Goal: Task Accomplishment & Management: Manage account settings

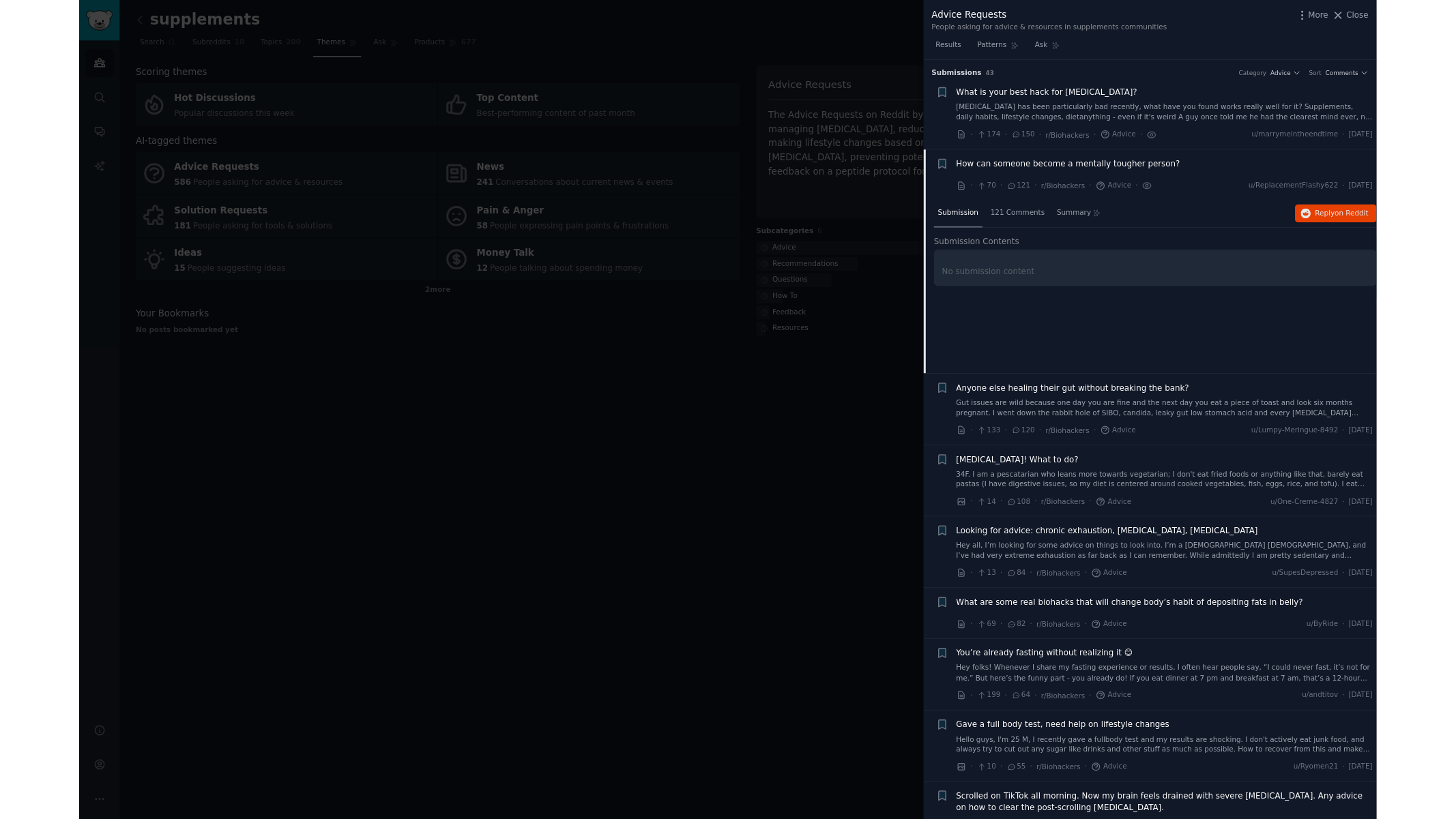
scroll to position [105, 0]
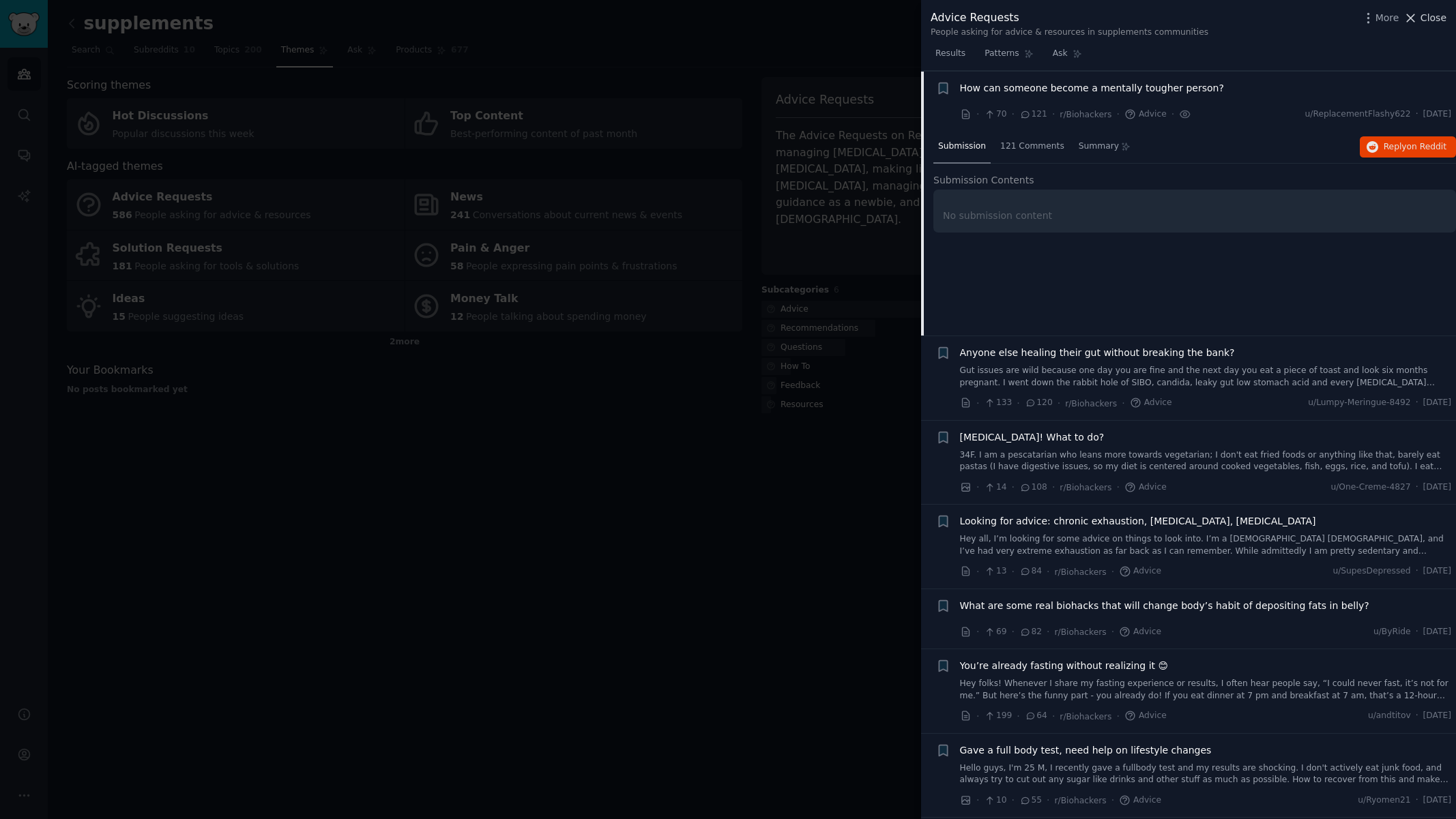
click at [1426, 19] on span "Close" at bounding box center [1433, 19] width 26 height 15
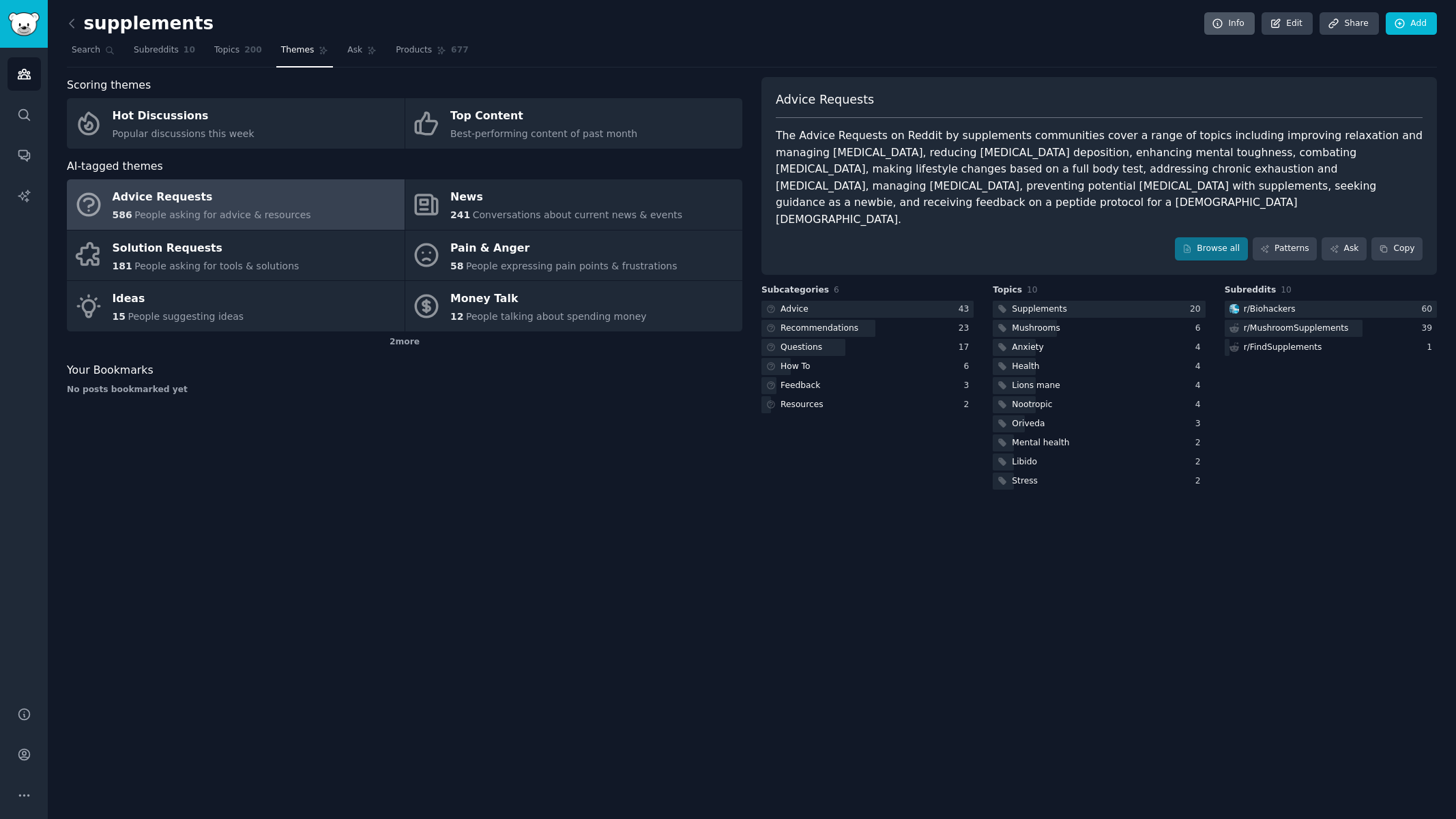
click at [1237, 23] on link "Info" at bounding box center [1229, 23] width 50 height 23
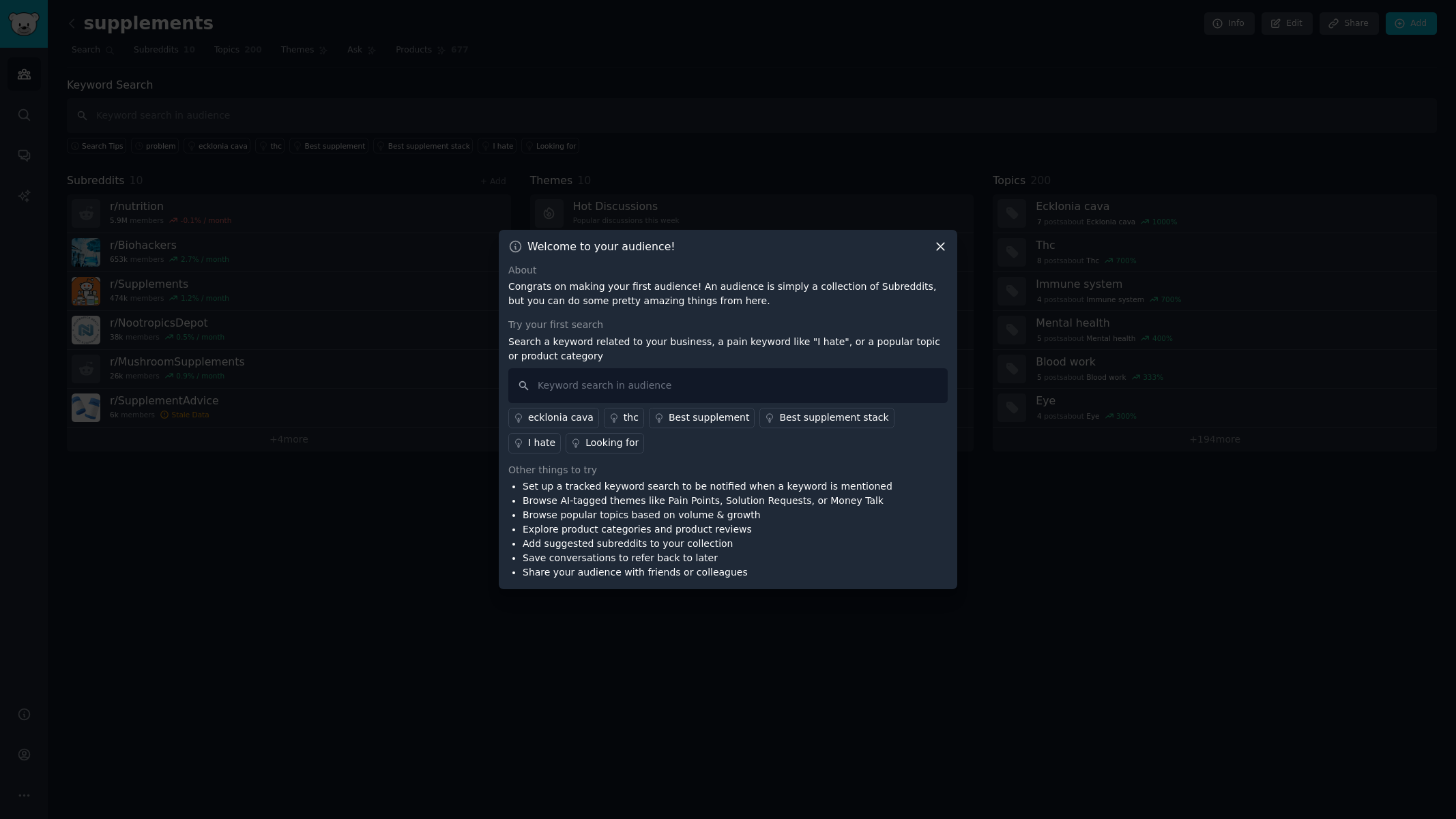
click at [942, 243] on icon at bounding box center [941, 246] width 15 height 15
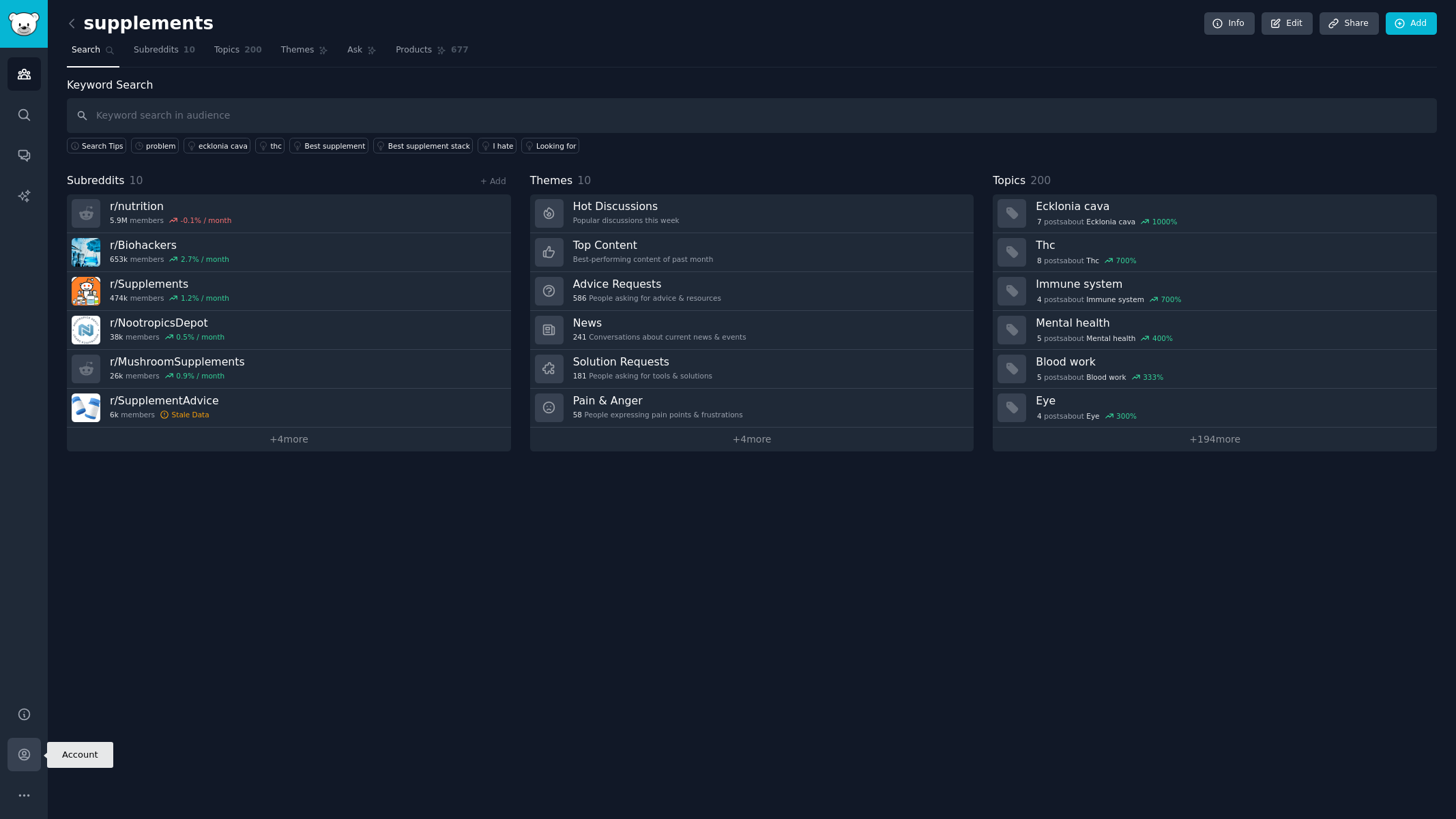
click at [21, 754] on icon "Sidebar" at bounding box center [24, 754] width 15 height 15
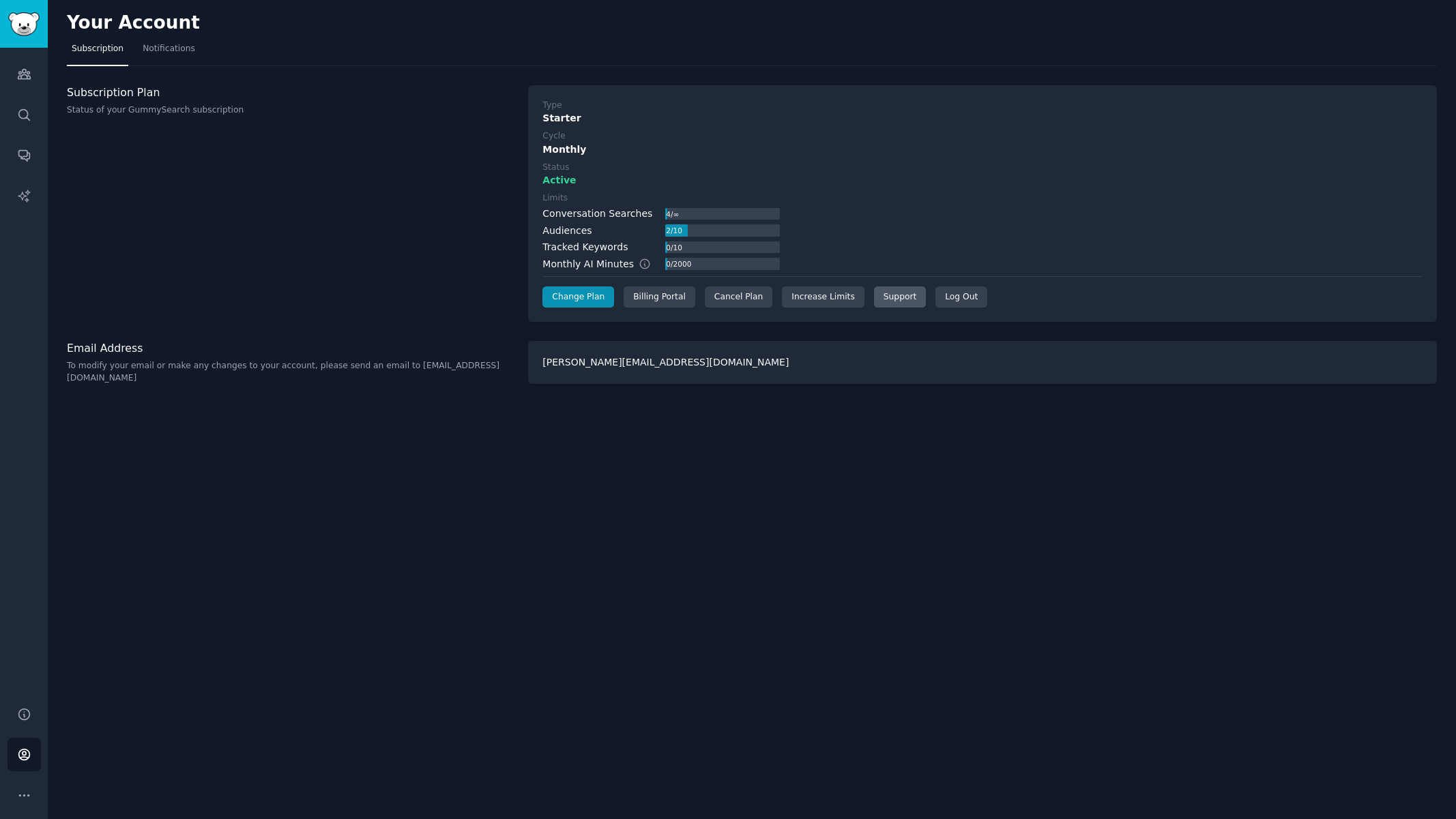
click at [886, 291] on link "Support" at bounding box center [899, 297] width 52 height 22
click at [31, 21] on img "Sidebar" at bounding box center [23, 24] width 32 height 24
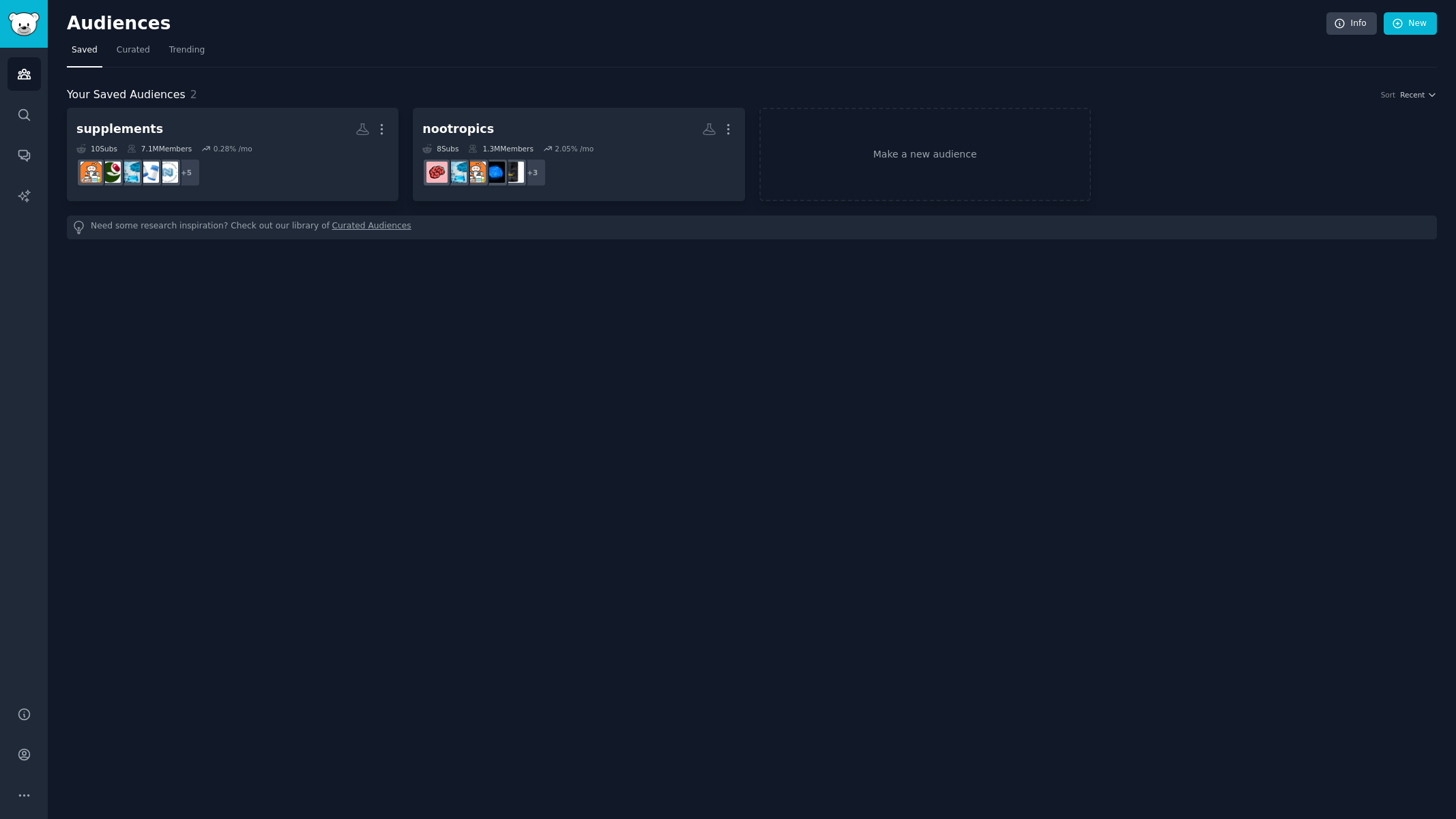
click at [461, 321] on div "Audiences Info New Saved Curated Trending Your Saved Audiences 2 Sort Recent su…" at bounding box center [751, 410] width 1408 height 819
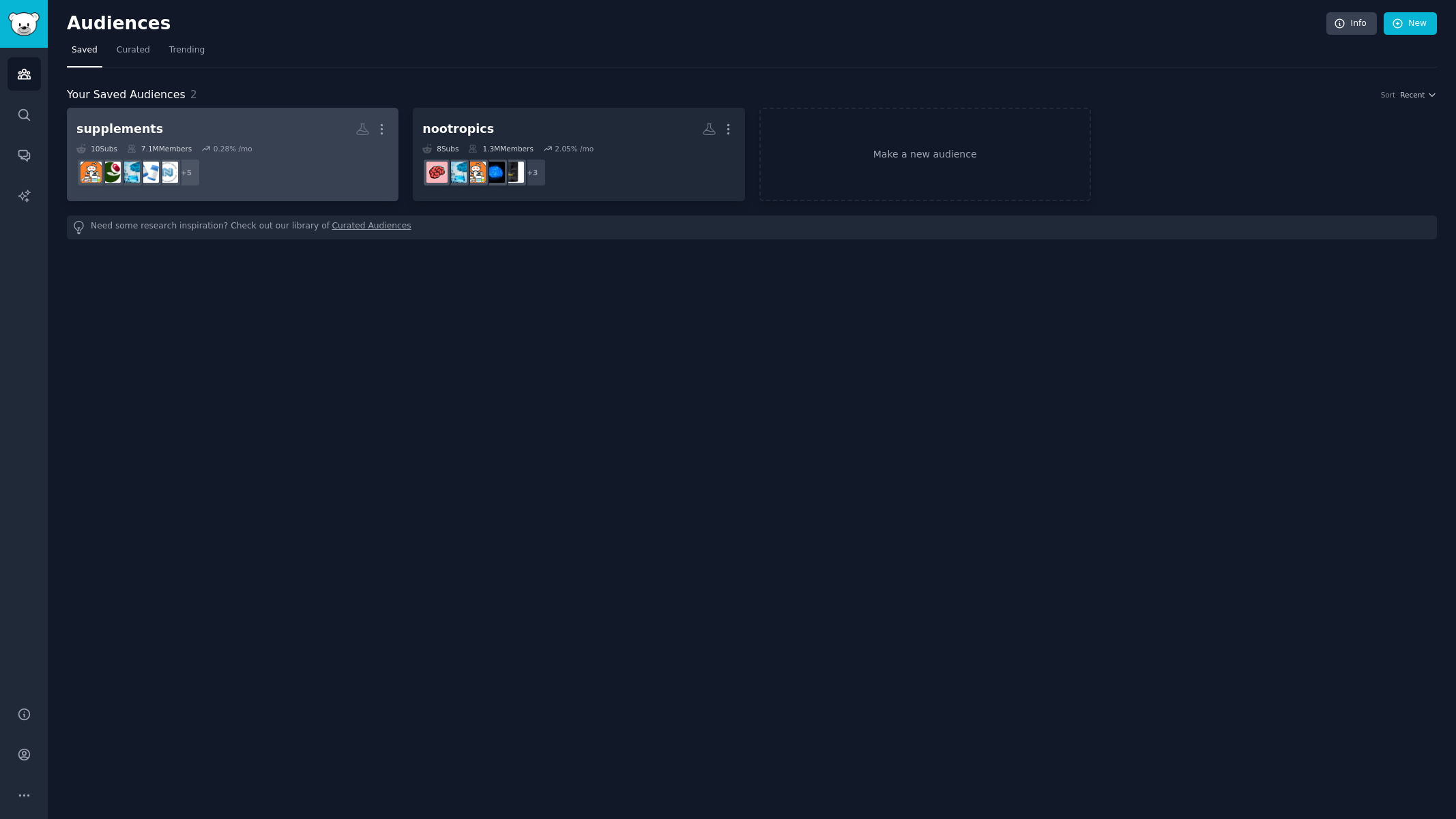
click at [308, 136] on h2 "supplements More" at bounding box center [233, 129] width 313 height 24
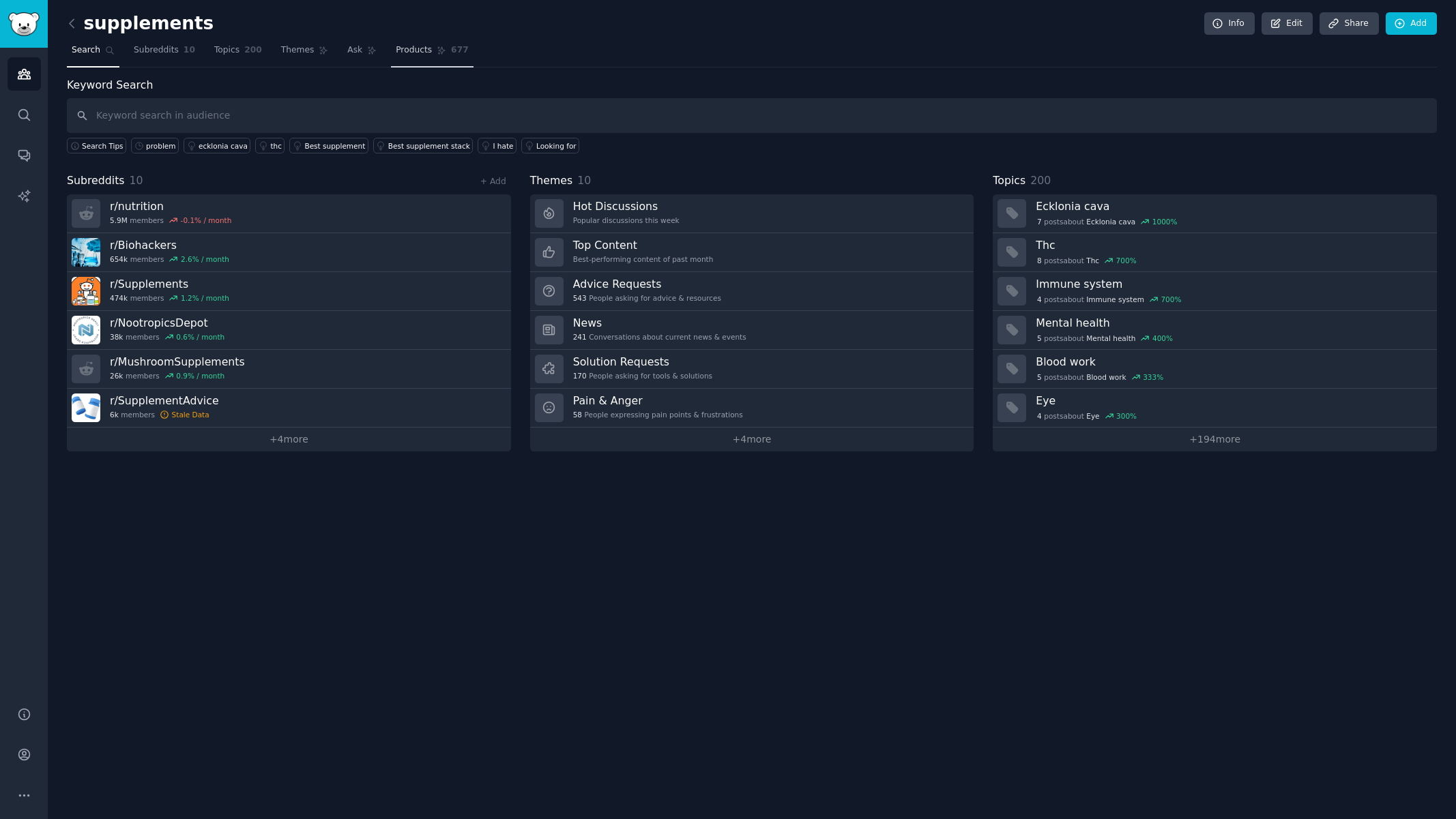
click at [414, 55] on span "Products" at bounding box center [414, 50] width 36 height 12
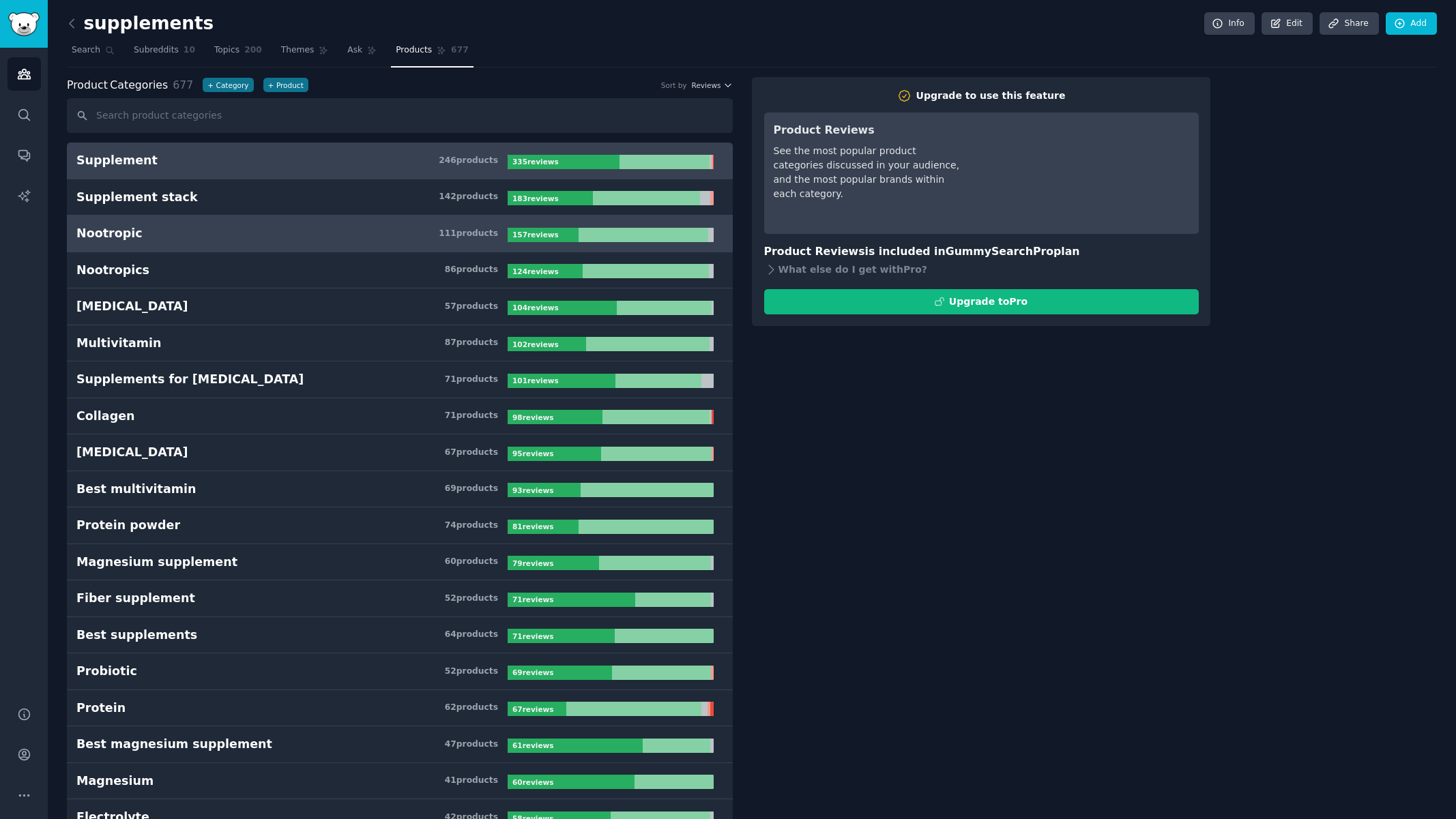
click at [215, 232] on h3 "Nootropic 111 product s" at bounding box center [292, 233] width 431 height 17
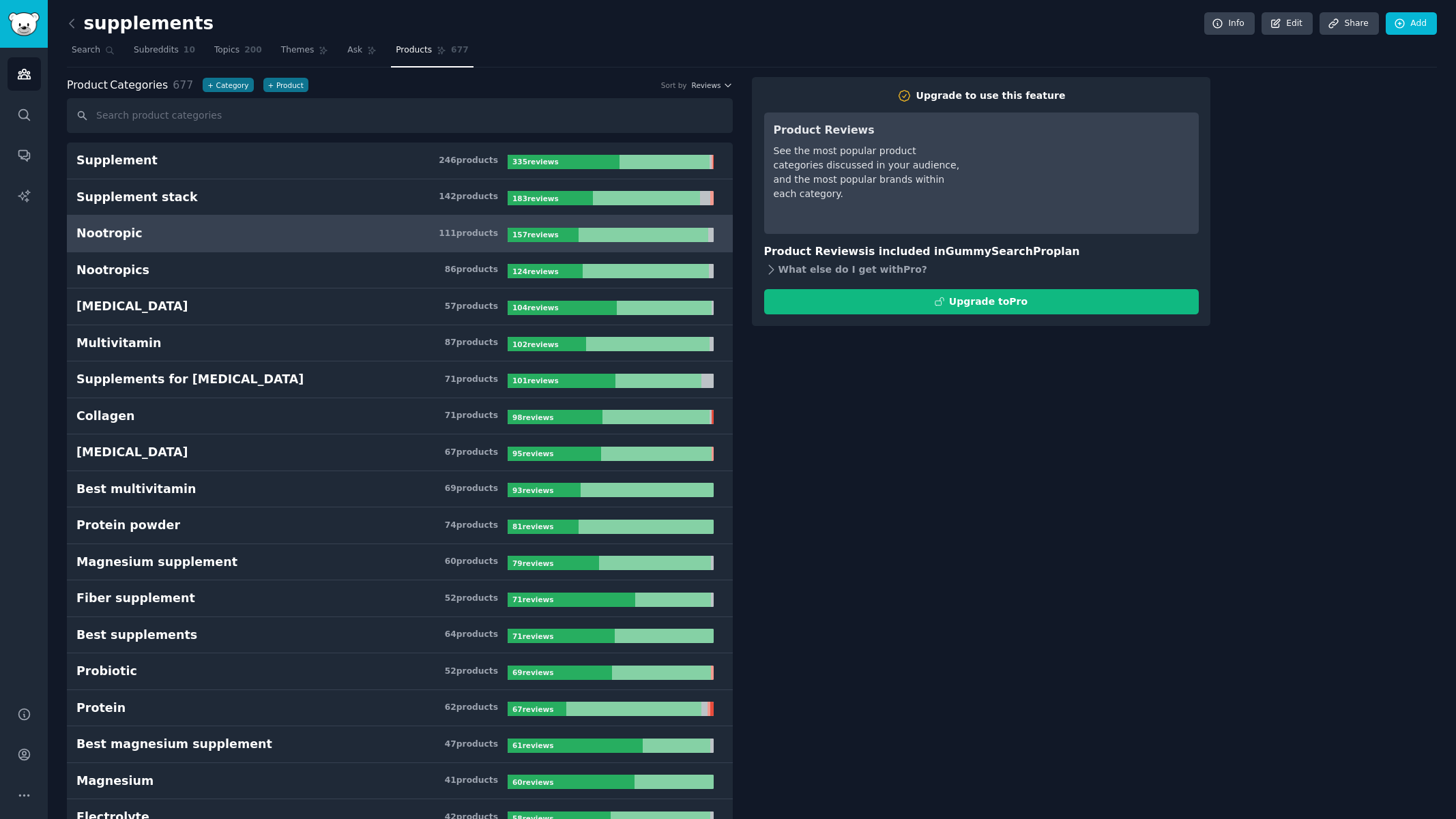
click at [768, 267] on icon at bounding box center [771, 269] width 5 height 9
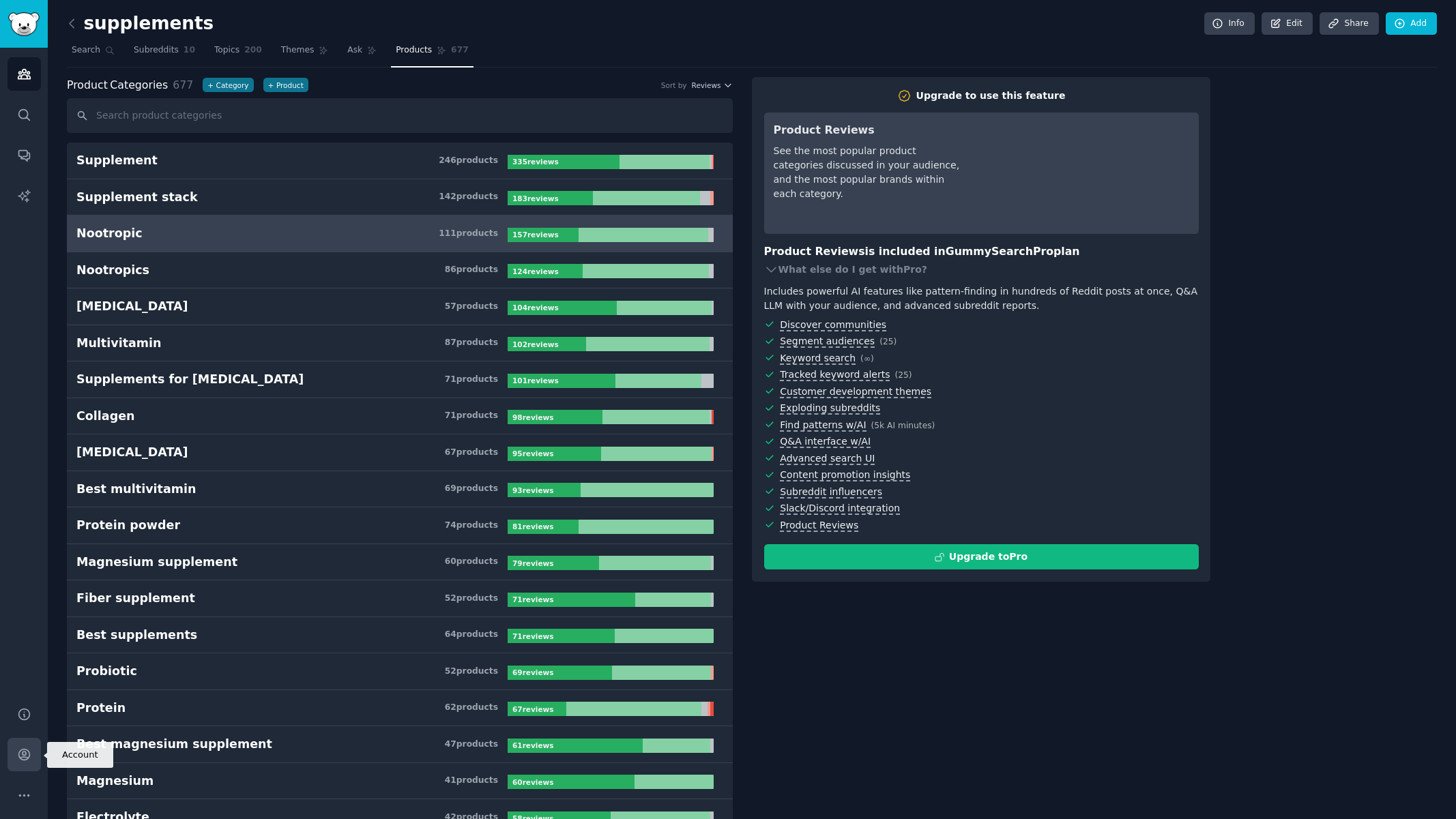
click at [24, 759] on icon "Sidebar" at bounding box center [24, 754] width 15 height 15
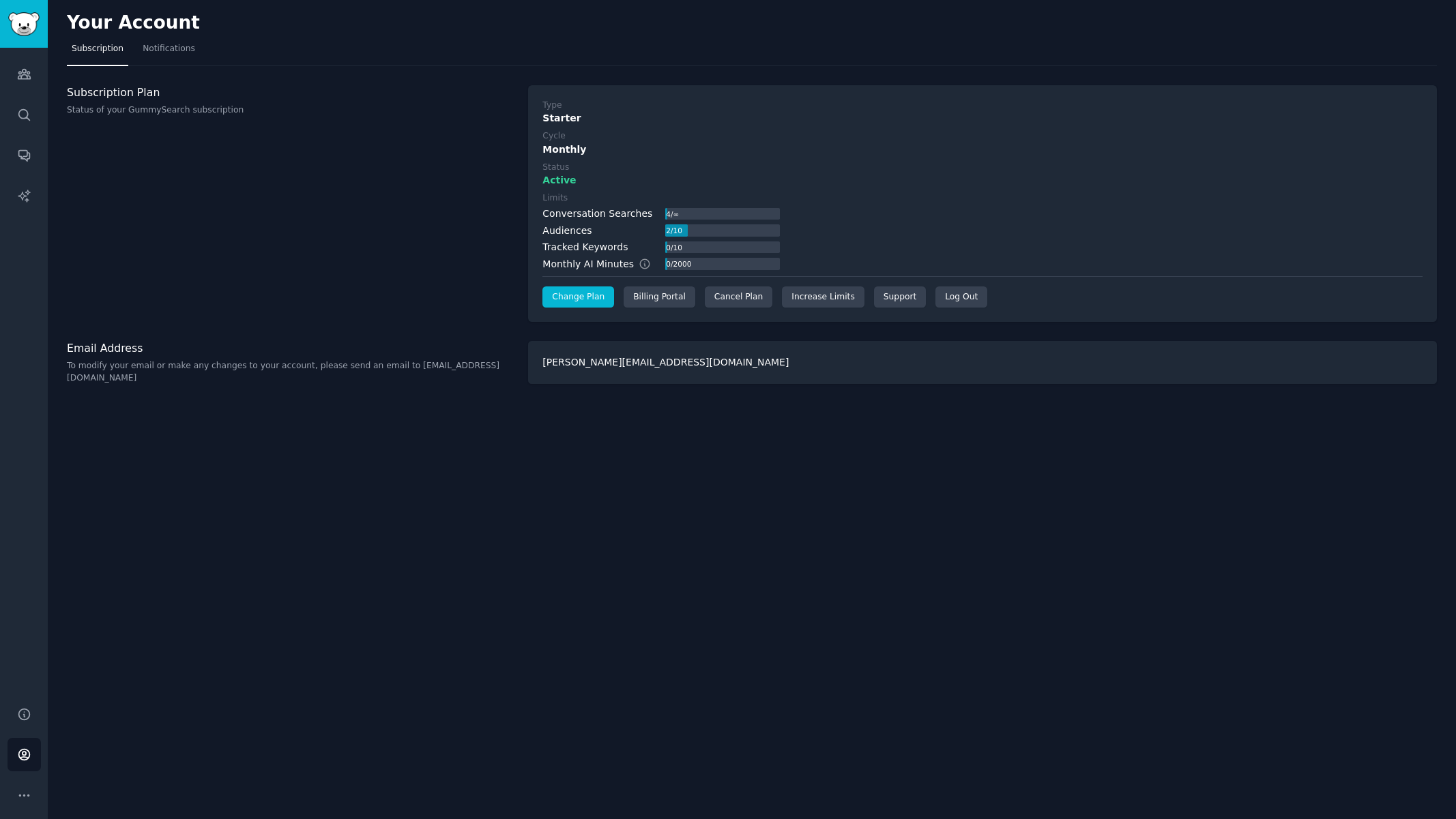
click at [582, 292] on link "Change Plan" at bounding box center [578, 297] width 72 height 22
click at [734, 292] on div "Cancel Plan" at bounding box center [739, 297] width 68 height 22
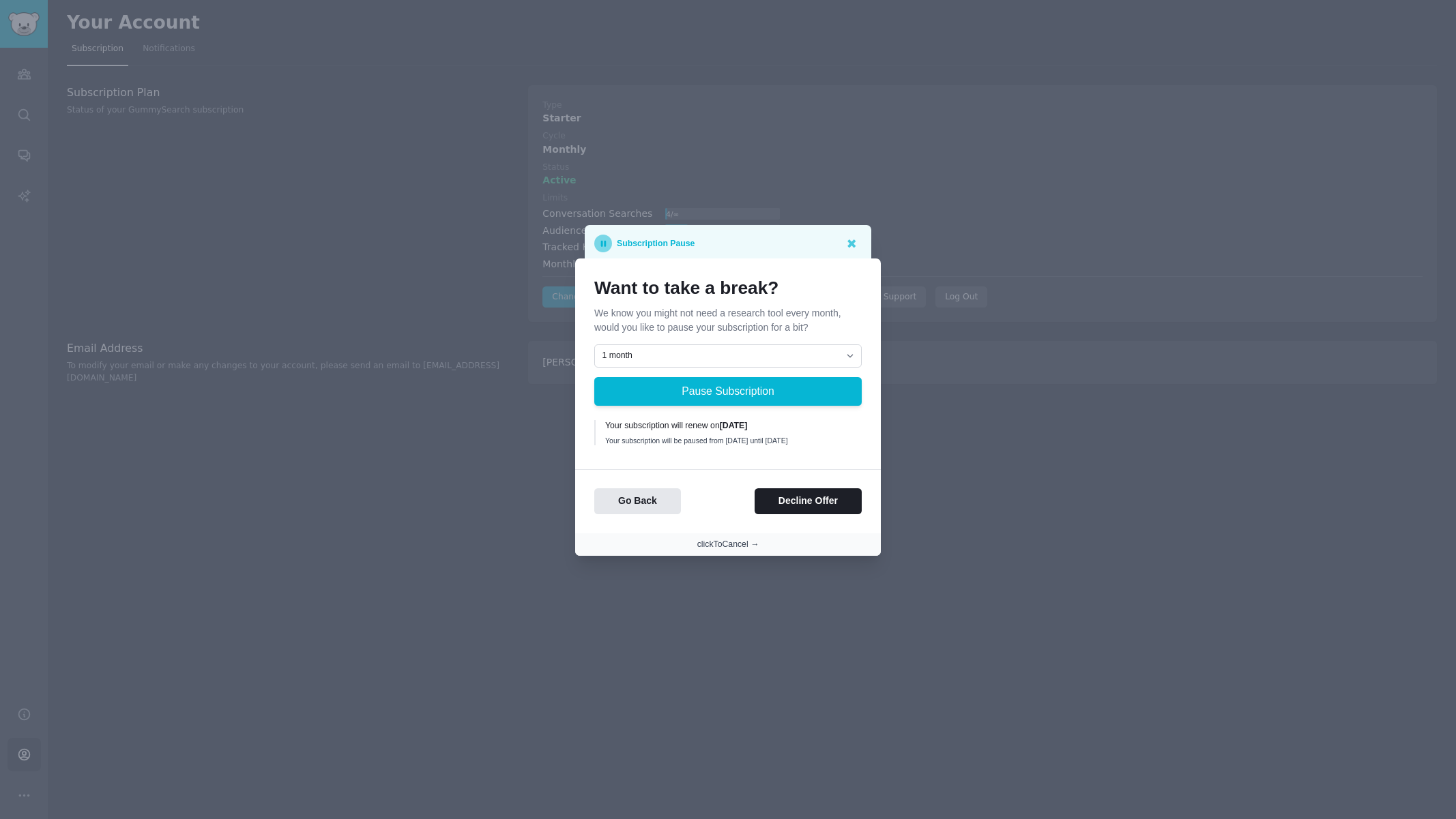
click at [734, 548] on button "clickToCancel →" at bounding box center [728, 544] width 62 height 12
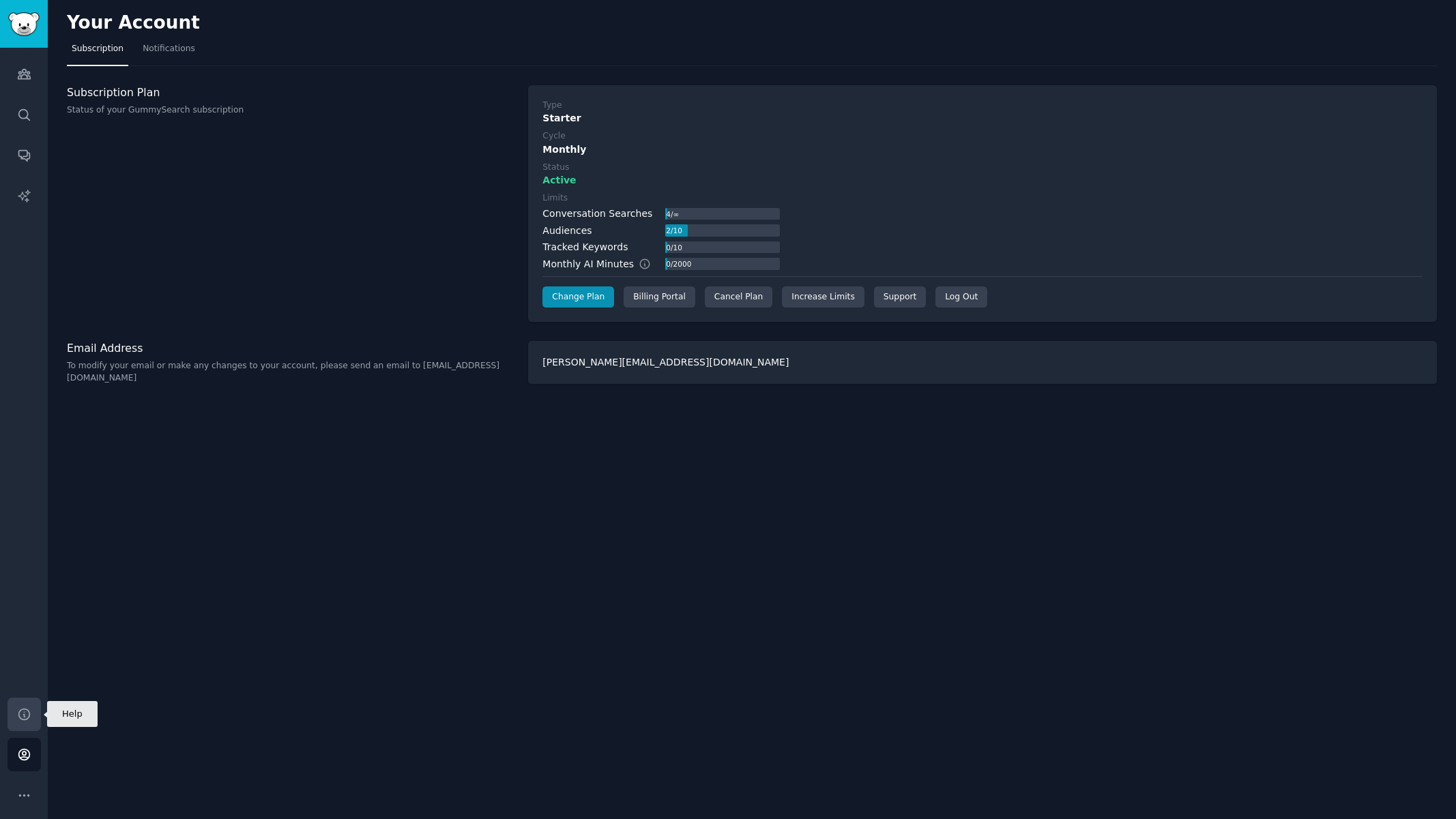
click at [19, 712] on icon "Sidebar" at bounding box center [24, 714] width 15 height 15
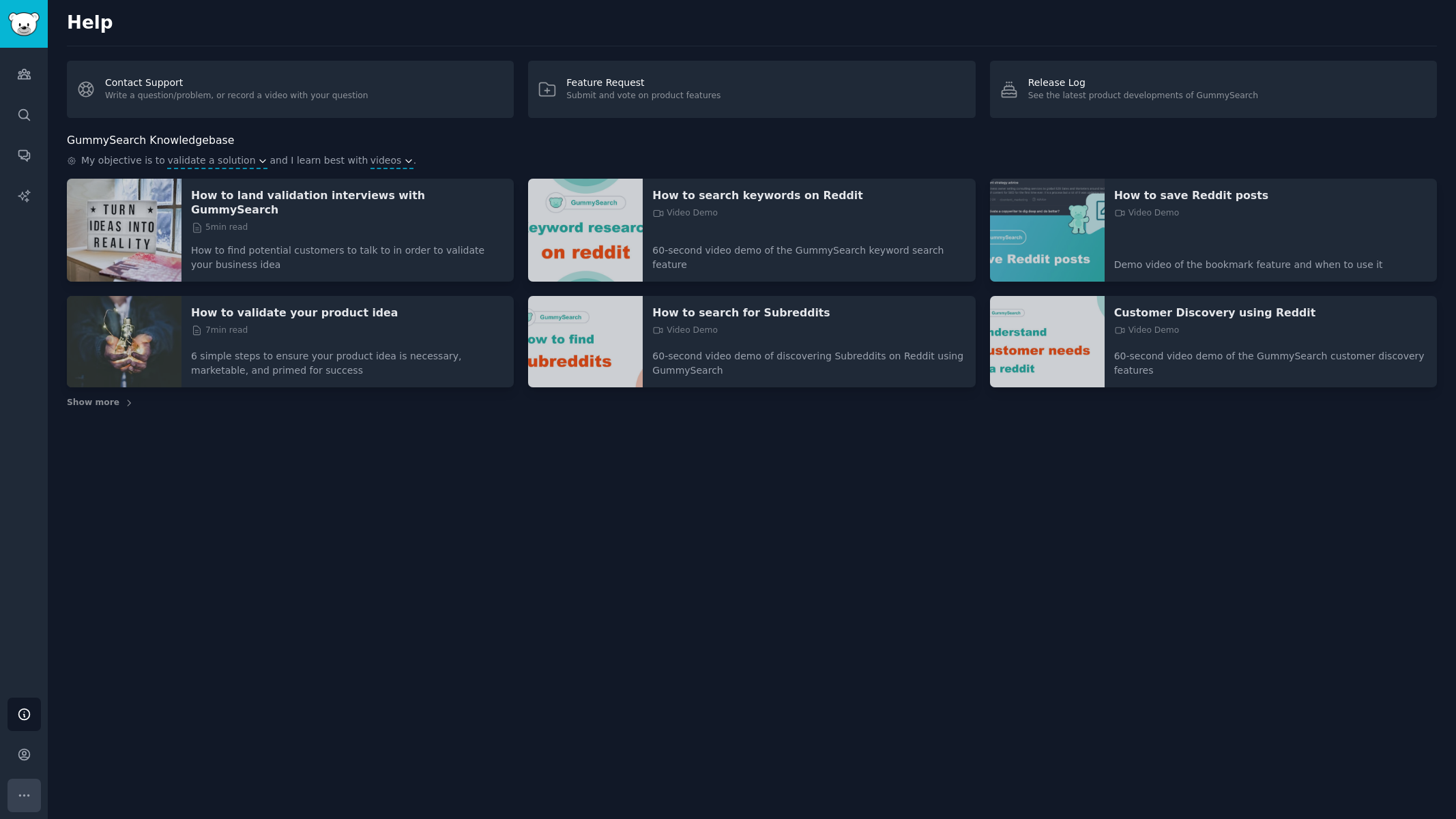
click at [19, 796] on icon "Sidebar" at bounding box center [24, 796] width 15 height 15
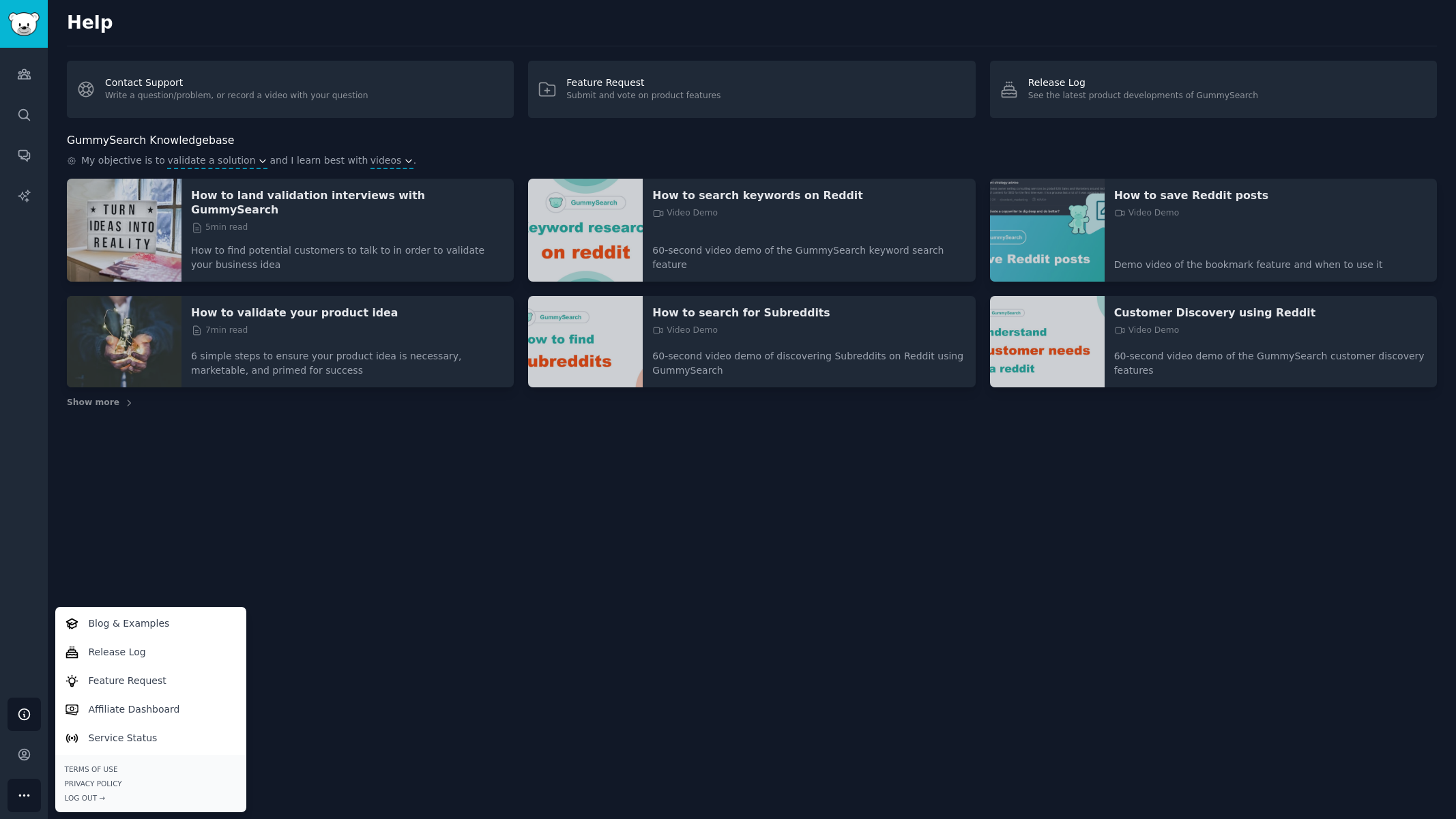
click at [399, 742] on div "Help Contact Support Write a question/problem, or record a video with your ques…" at bounding box center [751, 410] width 1408 height 819
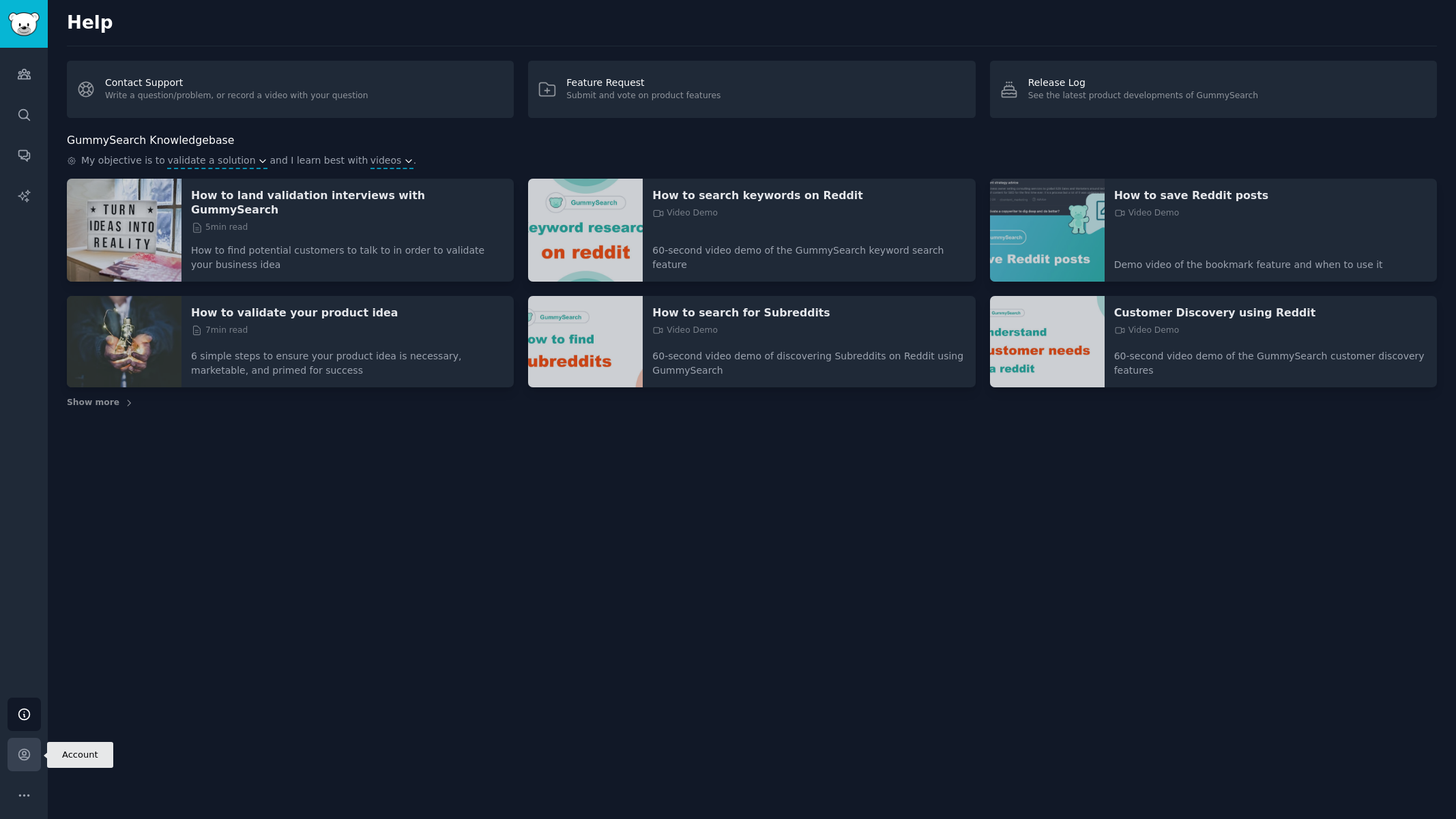
click at [19, 754] on icon "Sidebar" at bounding box center [24, 755] width 11 height 11
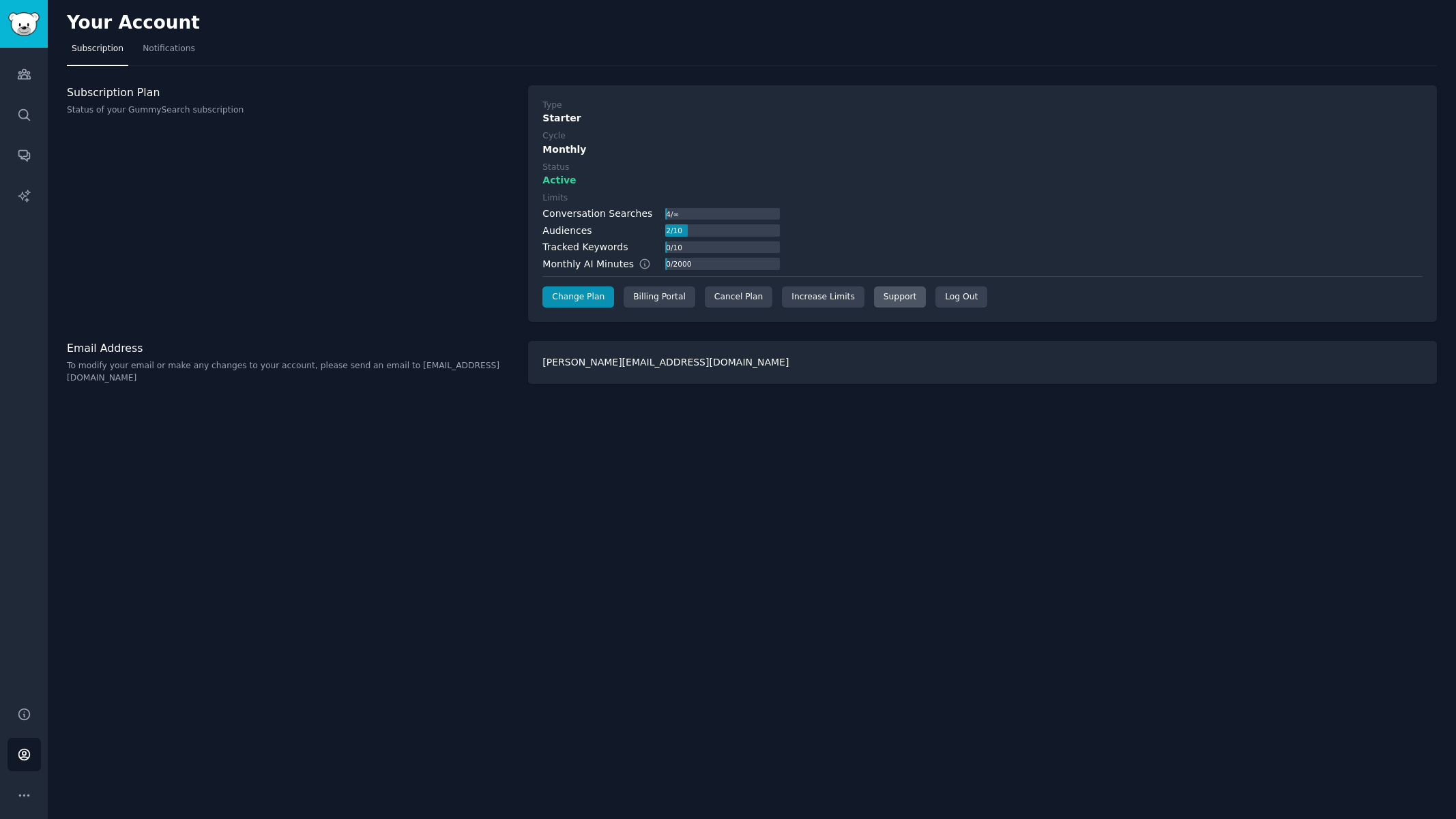
click at [891, 294] on link "Support" at bounding box center [899, 297] width 52 height 22
drag, startPoint x: 322, startPoint y: 269, endPoint x: 303, endPoint y: 271, distance: 19.1
click at [317, 267] on div "Subscription Plan Status of your GummySearch subscription" at bounding box center [290, 204] width 447 height 237
click at [29, 81] on link "Audiences" at bounding box center [23, 74] width 33 height 33
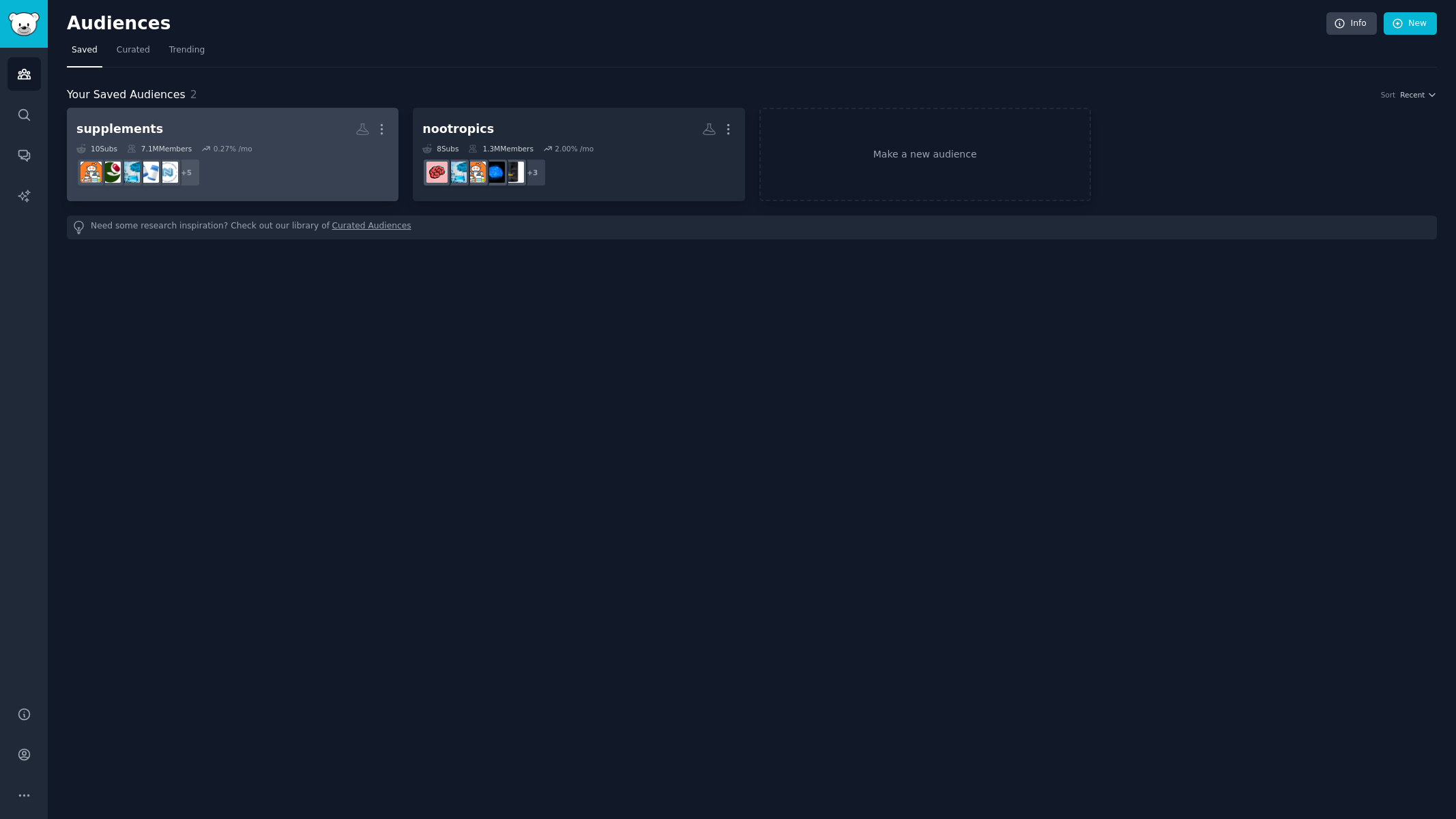
click at [306, 154] on dd "+ 5" at bounding box center [233, 172] width 313 height 38
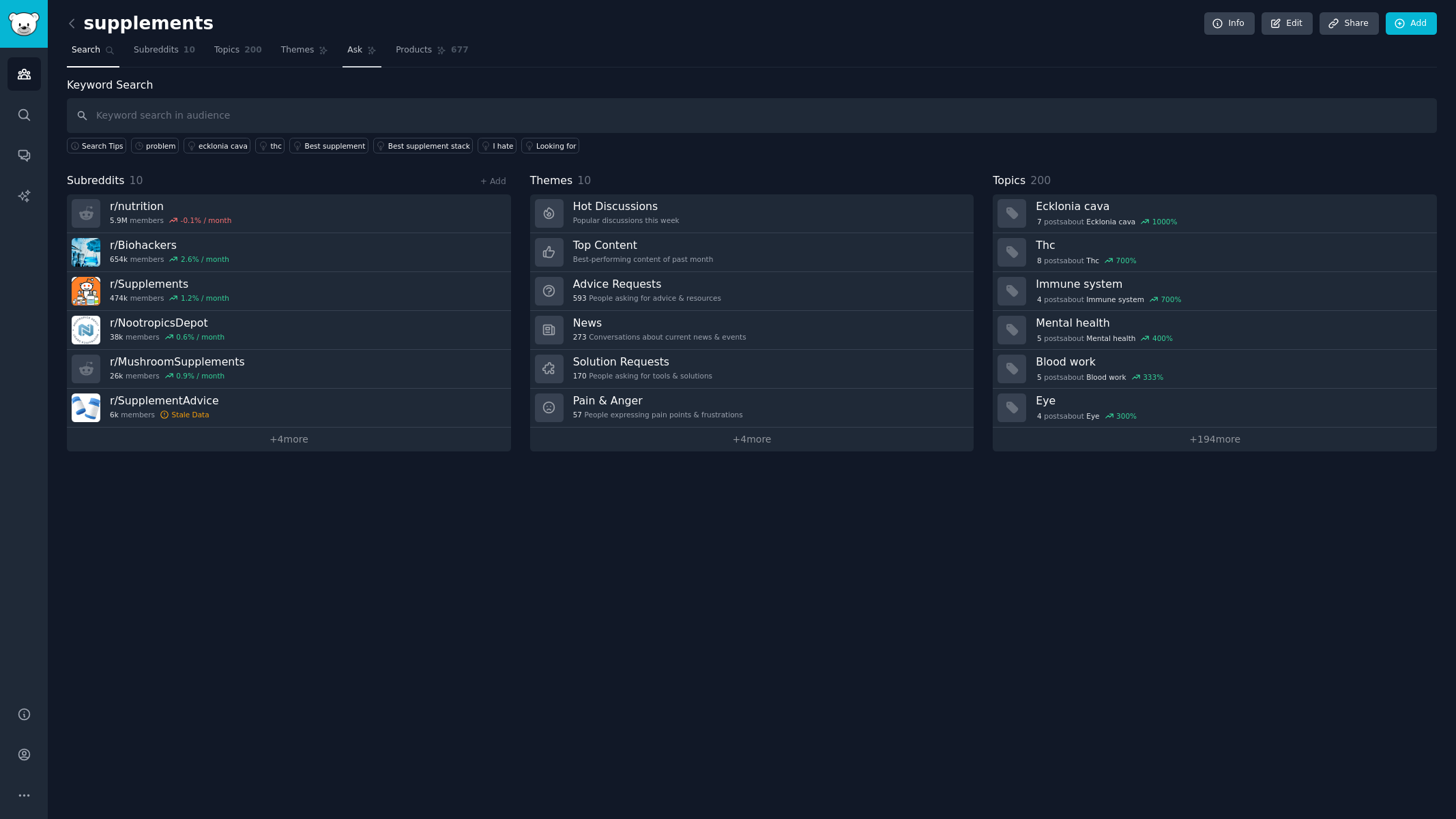
click at [355, 51] on span "Ask" at bounding box center [355, 50] width 15 height 12
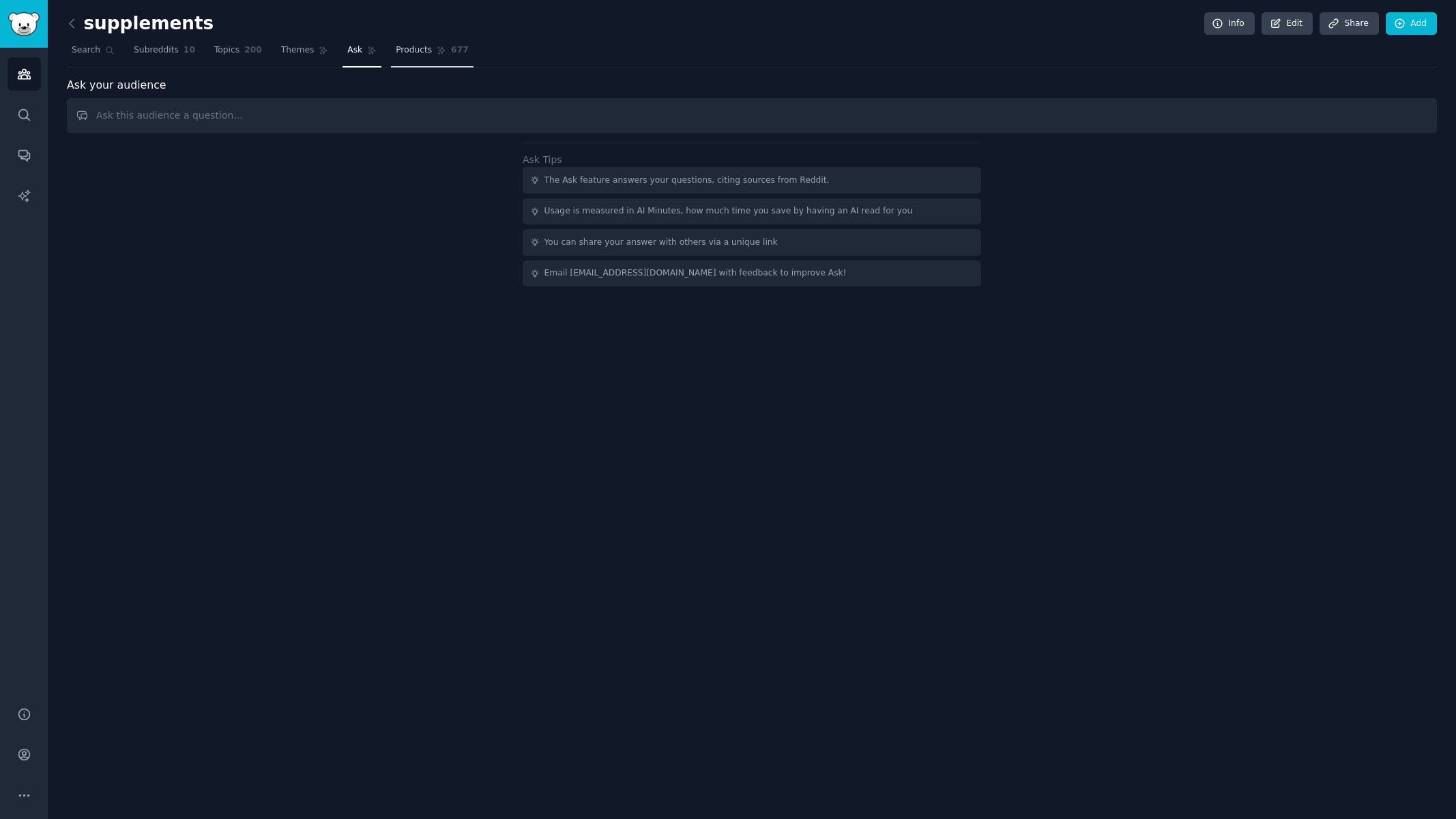
click at [404, 48] on span "Products" at bounding box center [414, 50] width 36 height 12
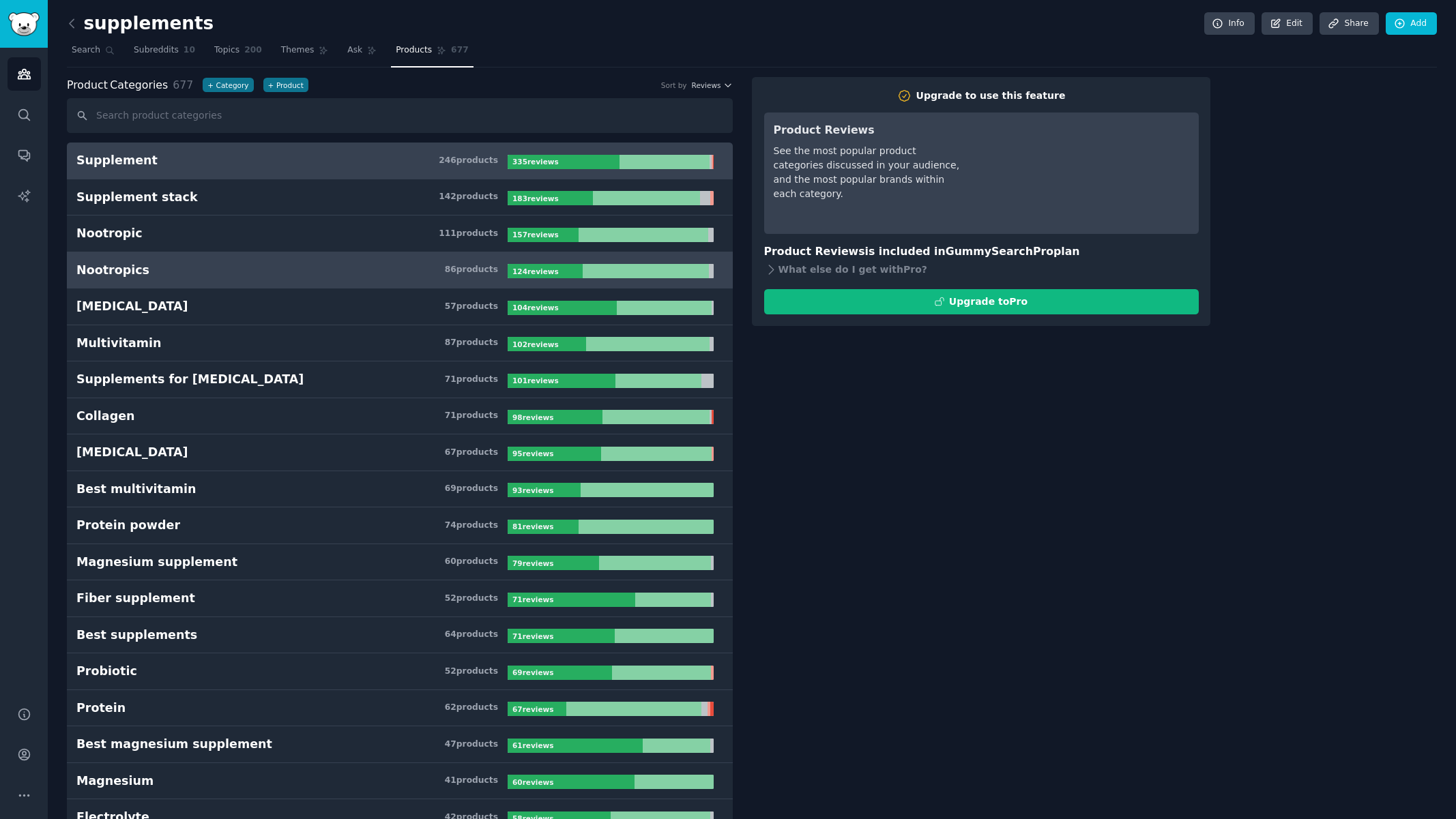
click at [324, 269] on h3 "Nootropics 86 product s" at bounding box center [292, 270] width 431 height 17
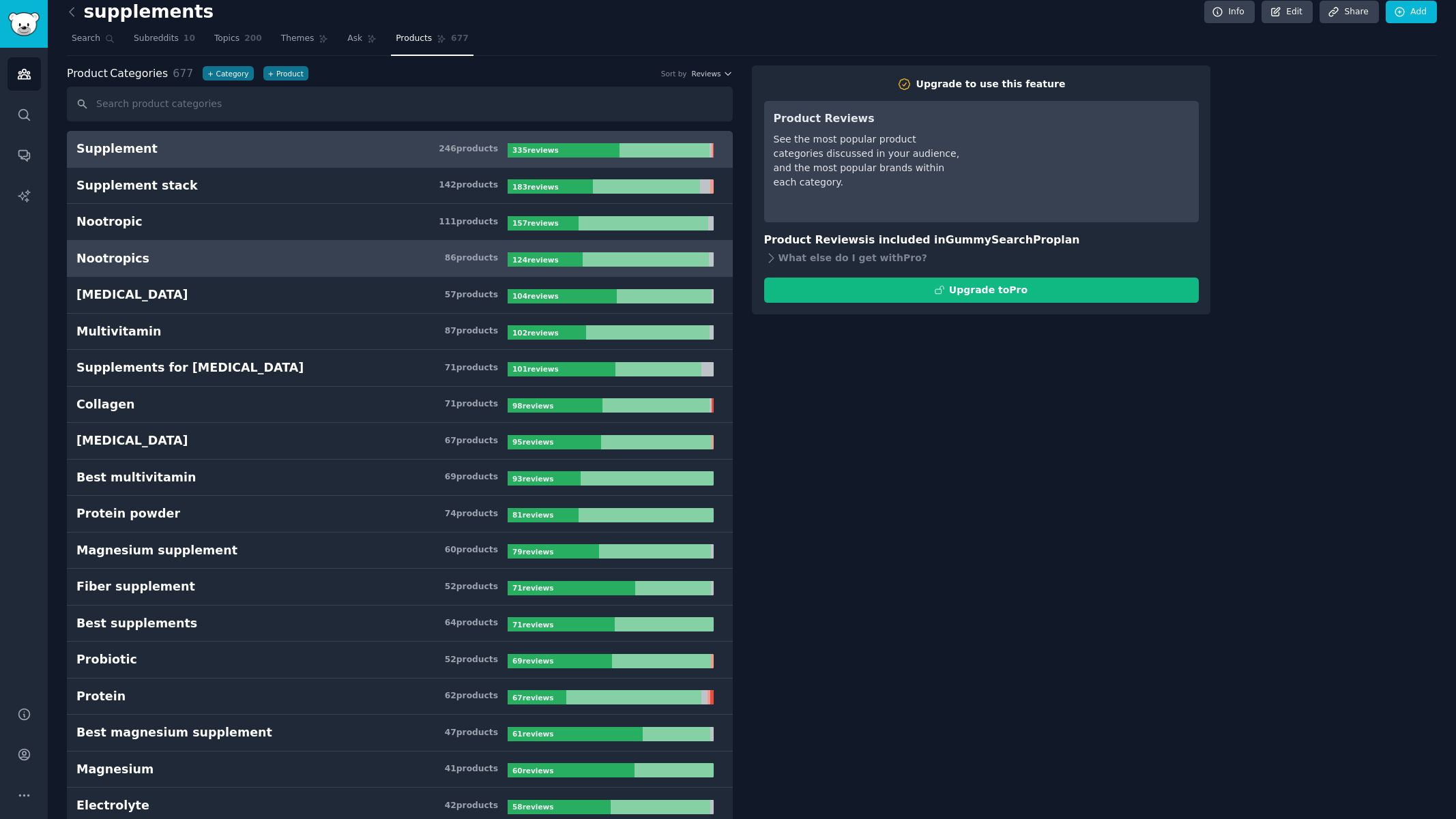
scroll to position [12, 0]
click at [192, 148] on h3 "Supplement 246 product s" at bounding box center [292, 148] width 431 height 17
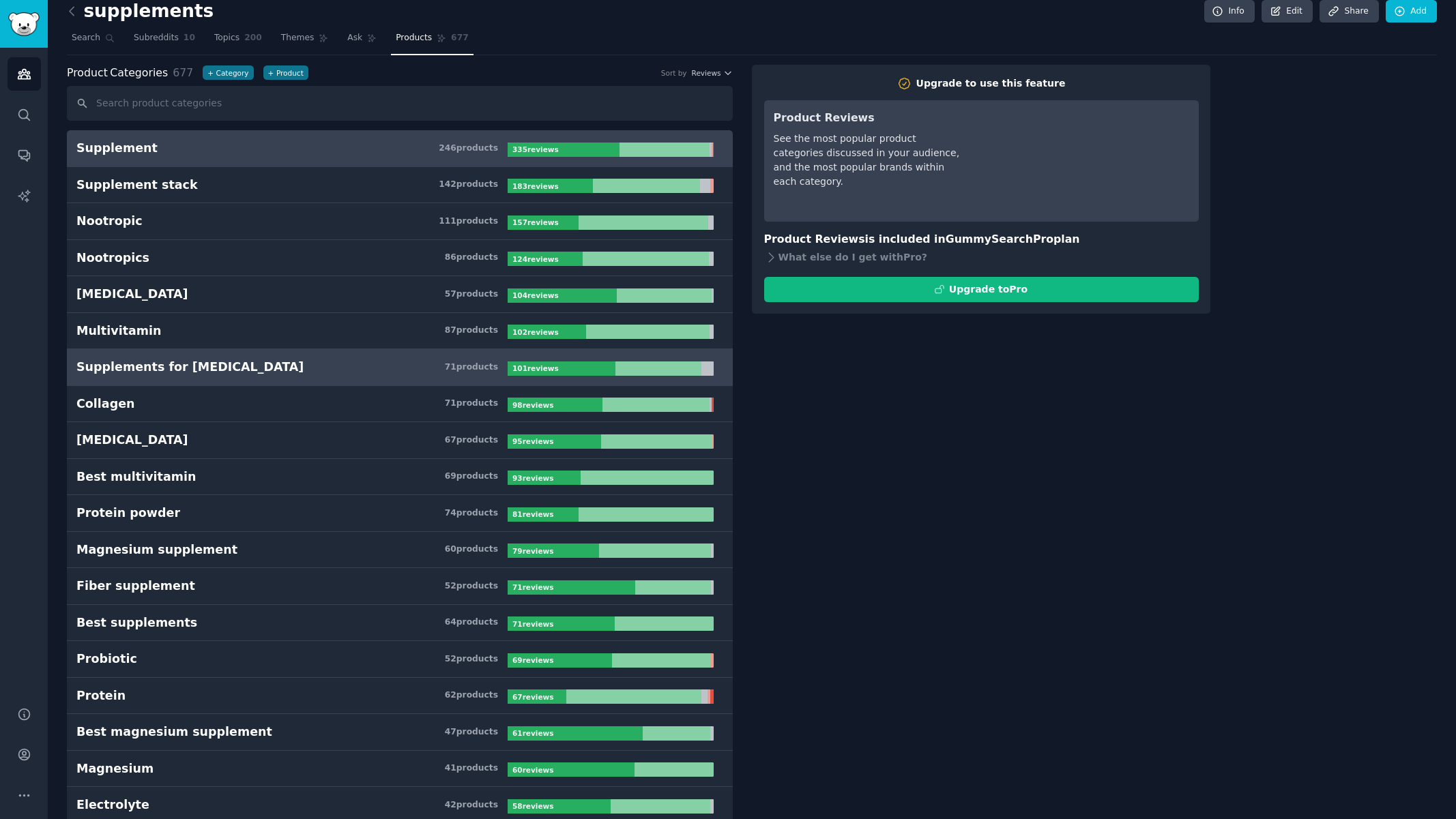
click at [215, 355] on link "Supplements for [MEDICAL_DATA] 71 product s 101 review s" at bounding box center [400, 368] width 666 height 37
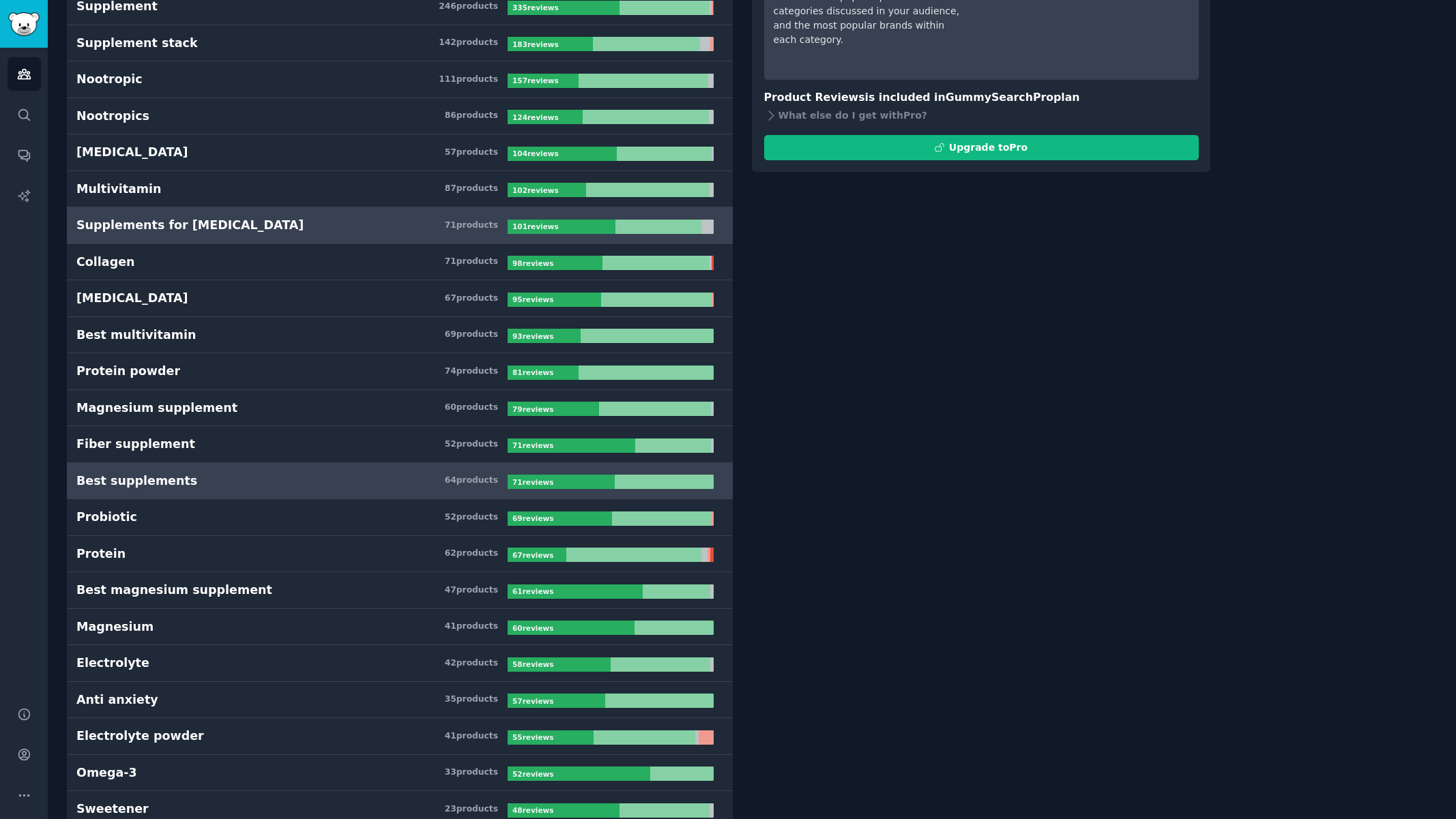
scroll to position [160, 0]
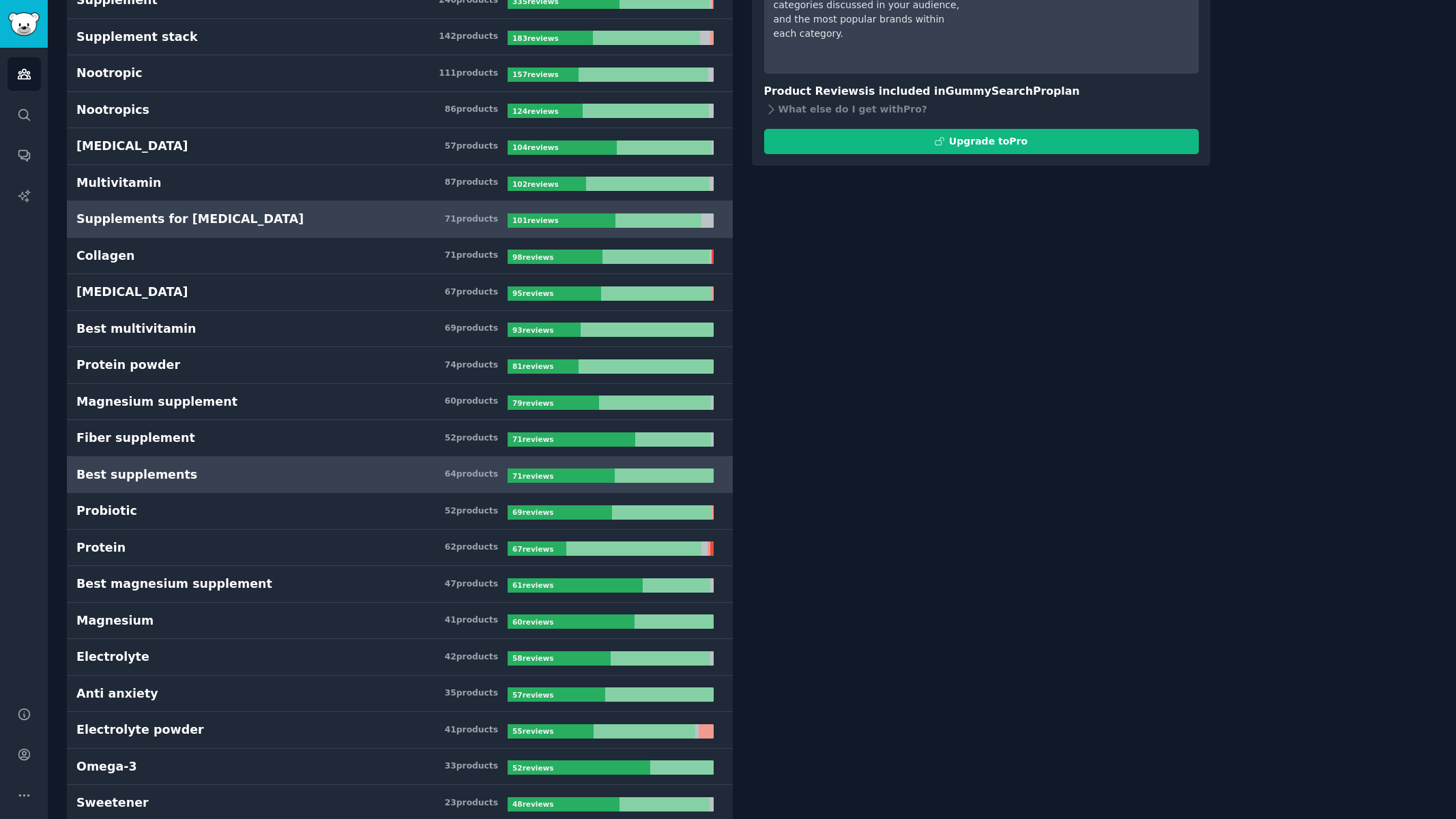
click at [228, 479] on h3 "Best supplements 64 product s" at bounding box center [292, 474] width 431 height 17
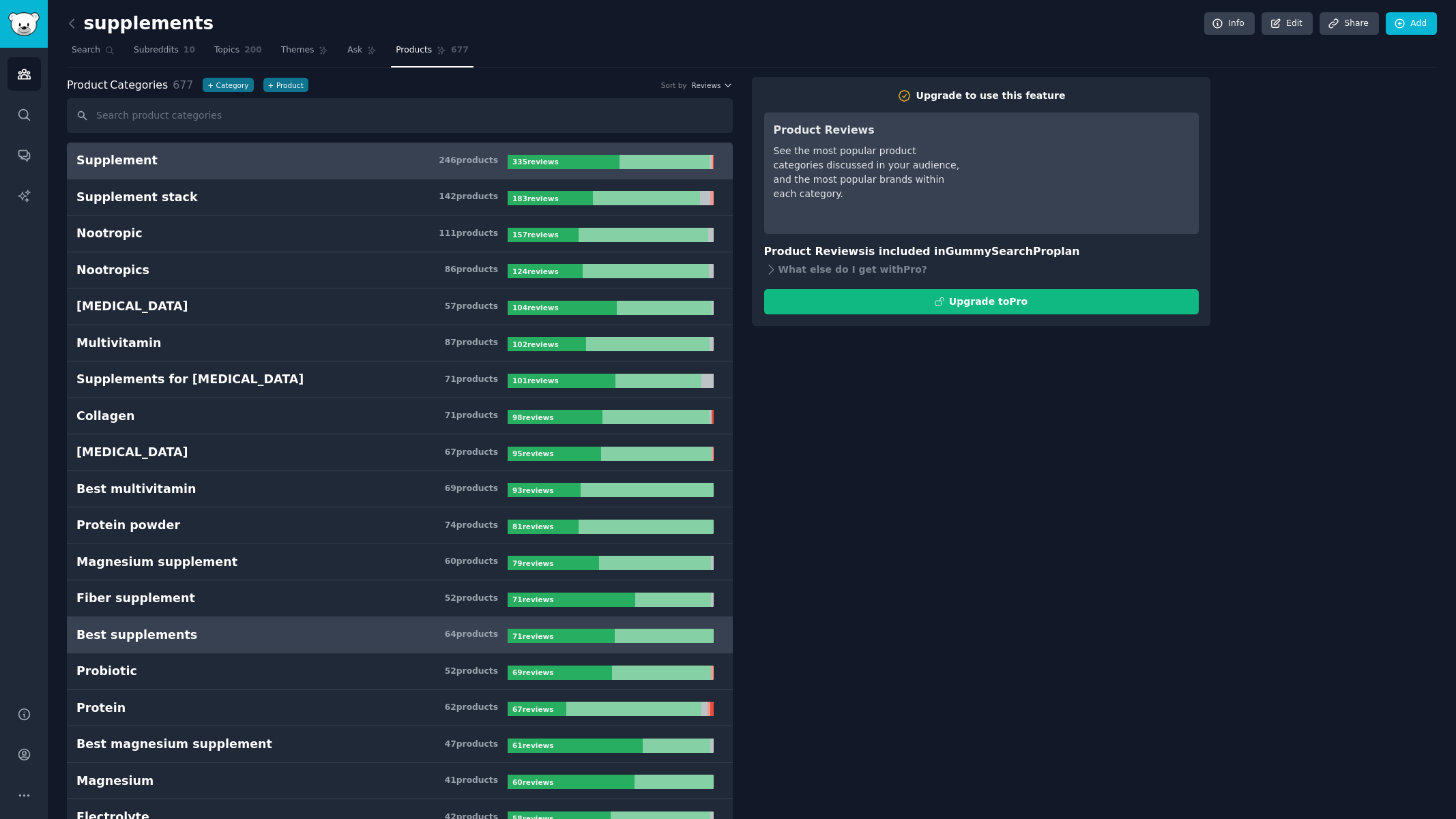
click at [191, 158] on h3 "Supplement 246 product s" at bounding box center [292, 160] width 431 height 17
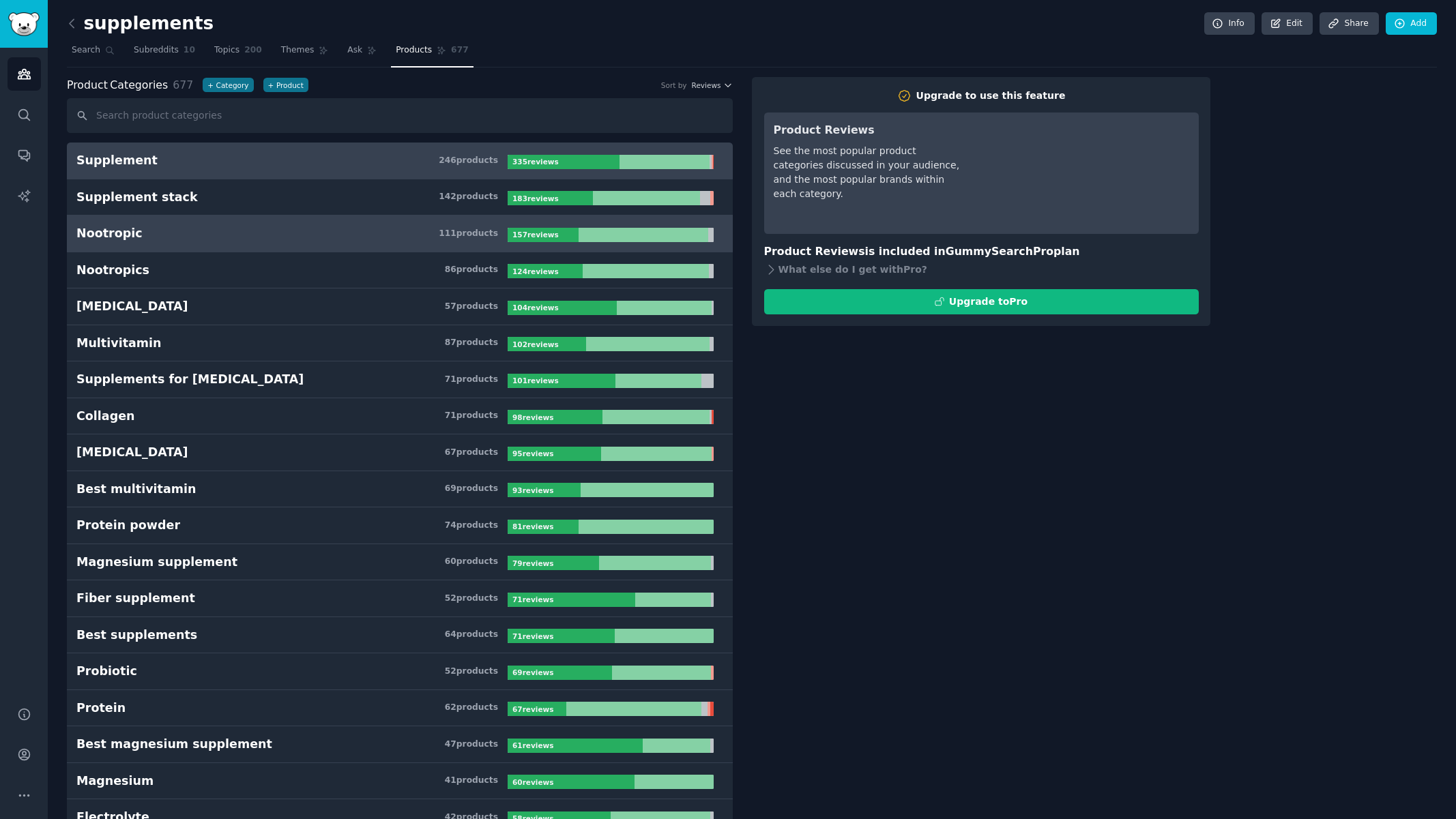
click at [112, 239] on div "Nootropic" at bounding box center [110, 233] width 66 height 17
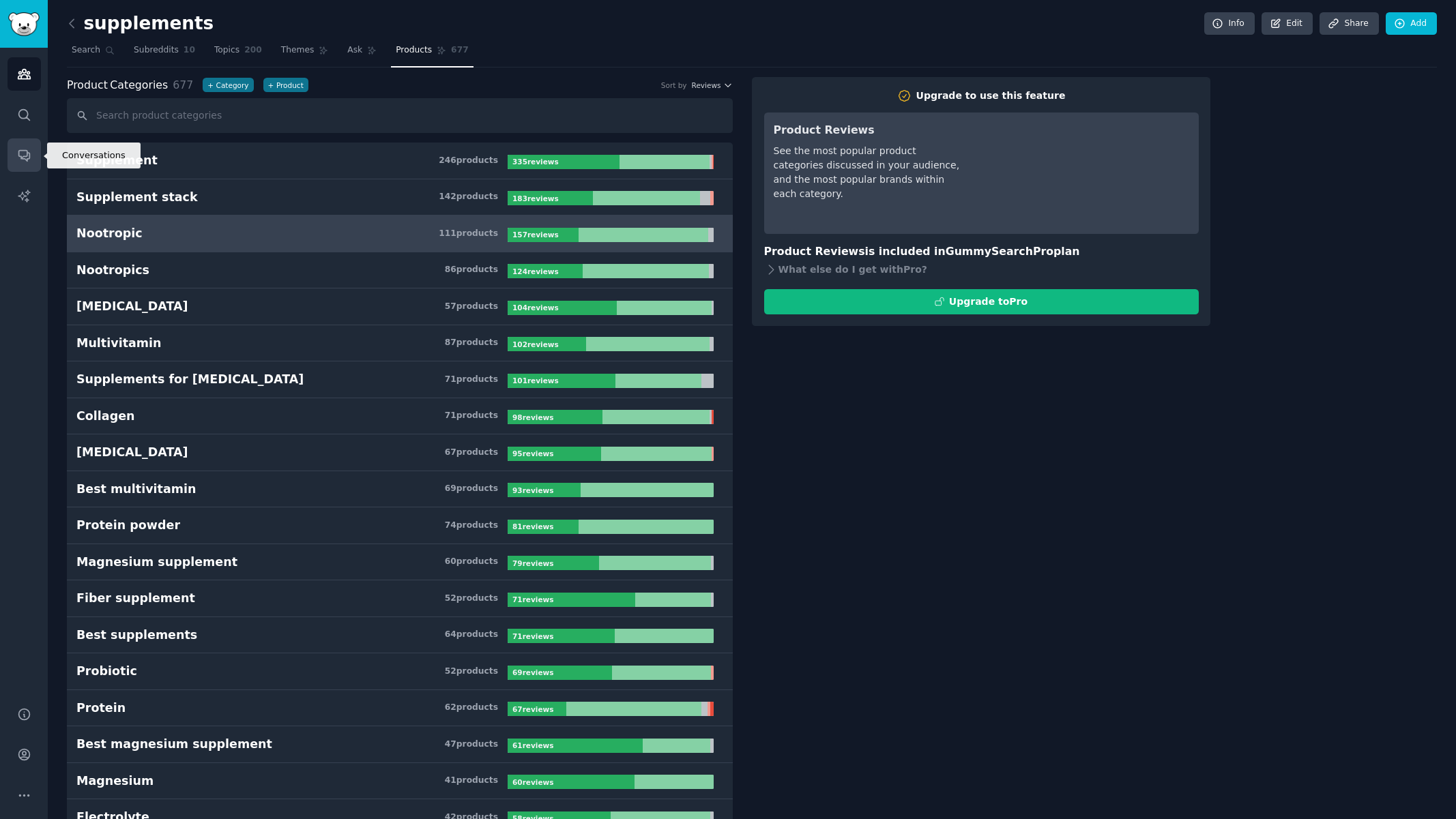
click at [17, 156] on icon "Sidebar" at bounding box center [24, 155] width 15 height 15
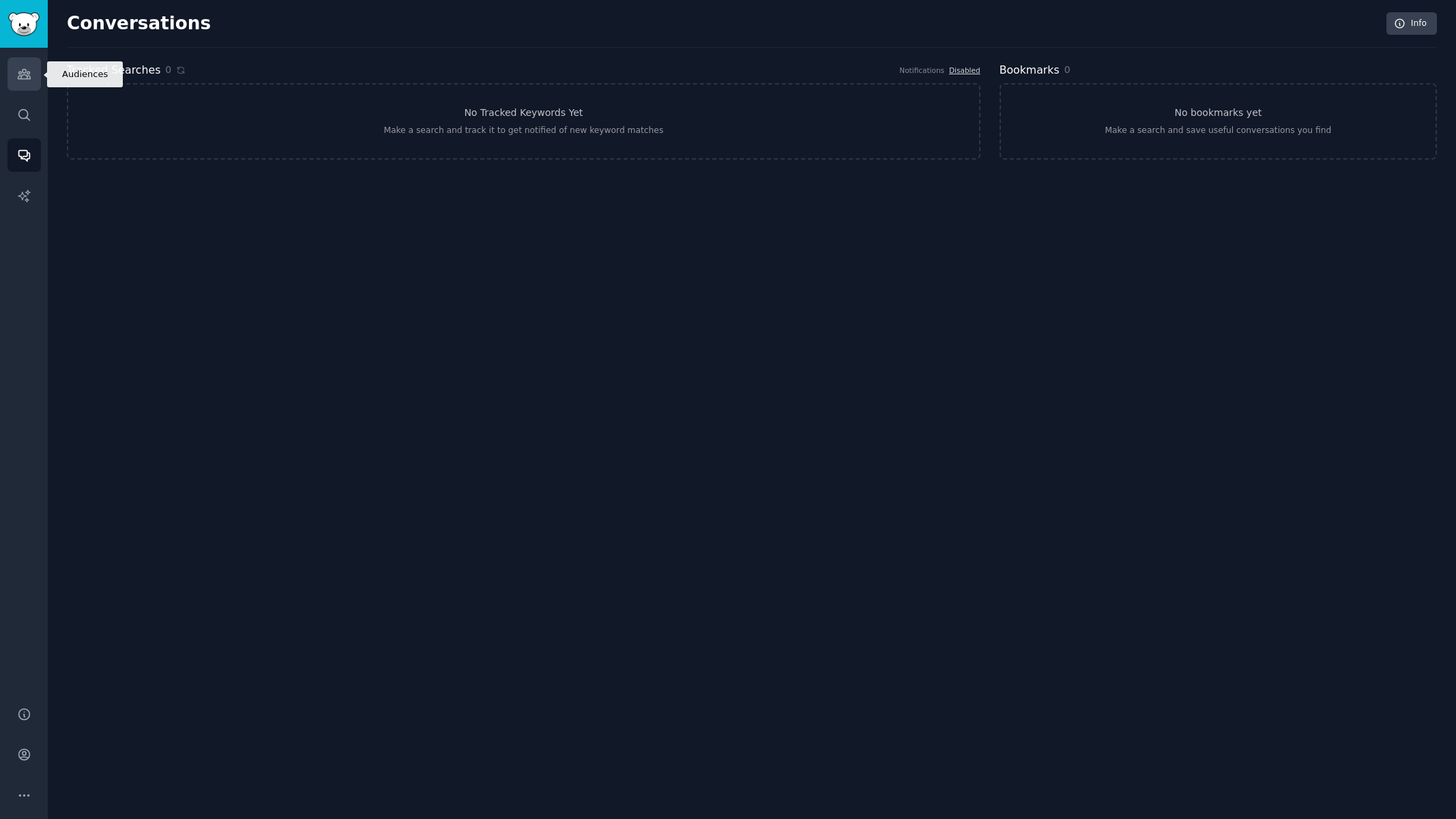
click at [24, 72] on icon "Sidebar" at bounding box center [24, 74] width 15 height 15
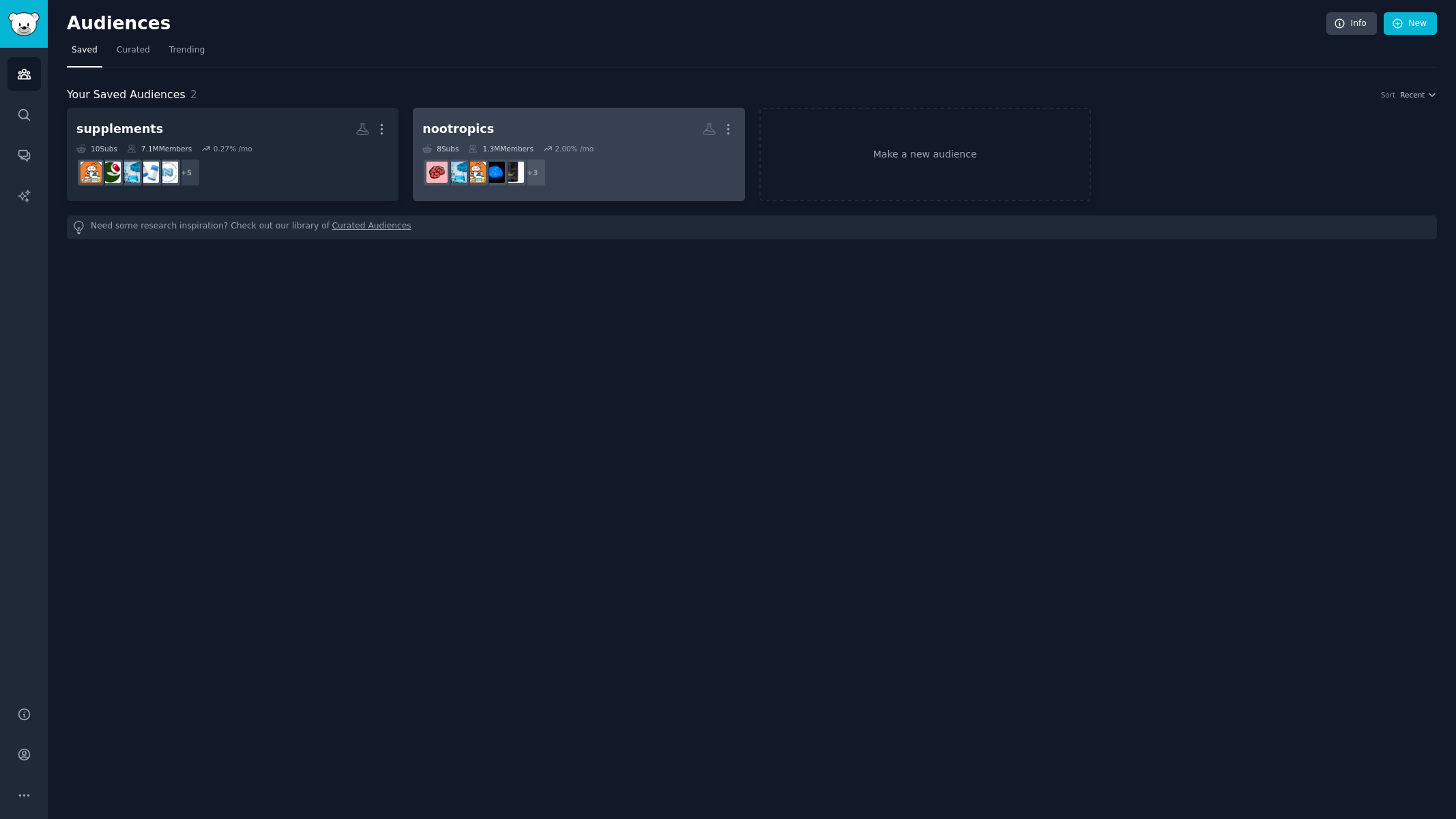
click at [646, 132] on h2 "nootropics More" at bounding box center [579, 129] width 313 height 24
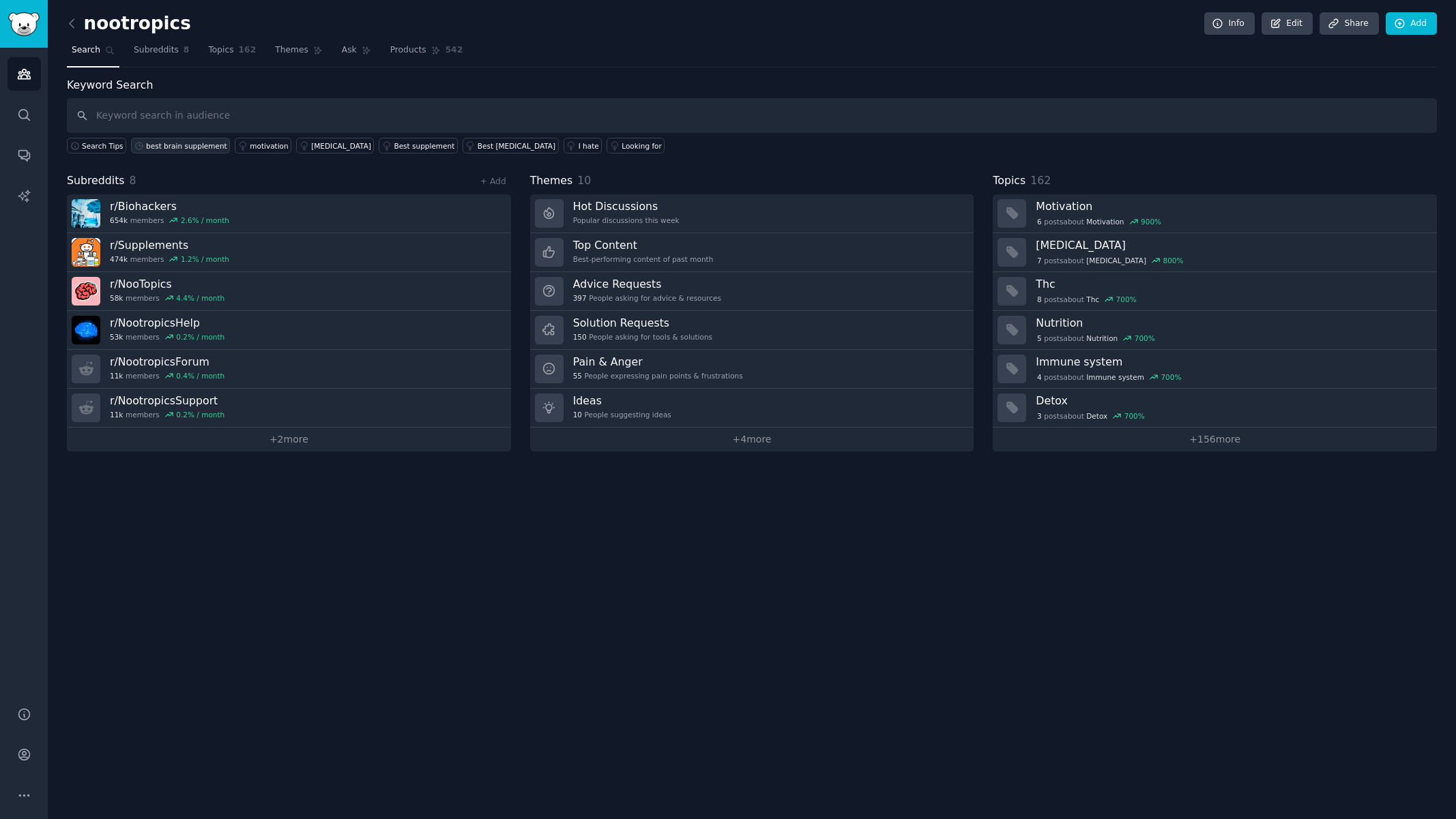
click at [196, 144] on div "best brain supplement" at bounding box center [187, 146] width 81 height 10
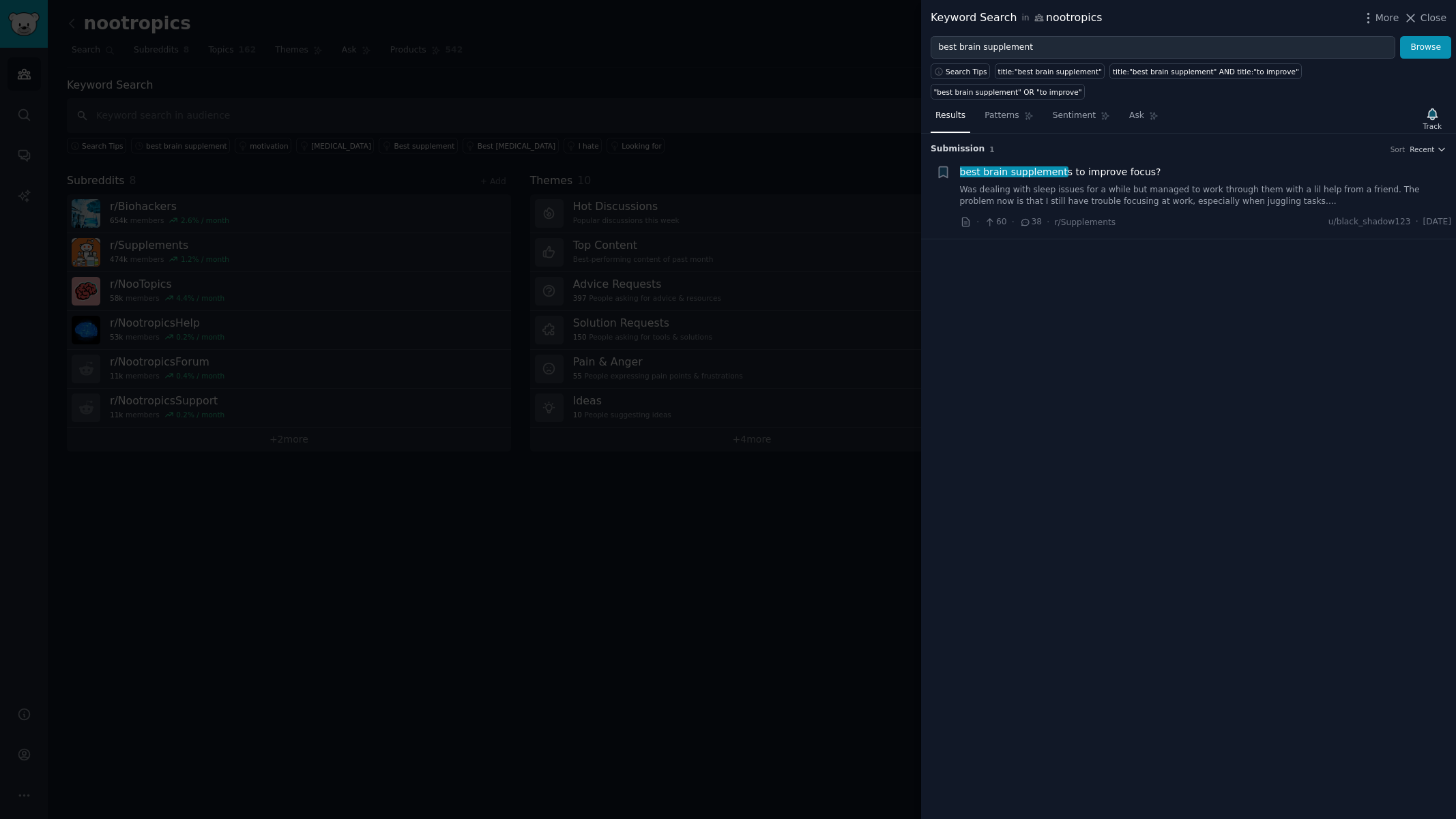
click at [1156, 184] on link "Was dealing with sleep issues for a while but managed to work through them with…" at bounding box center [1206, 196] width 492 height 24
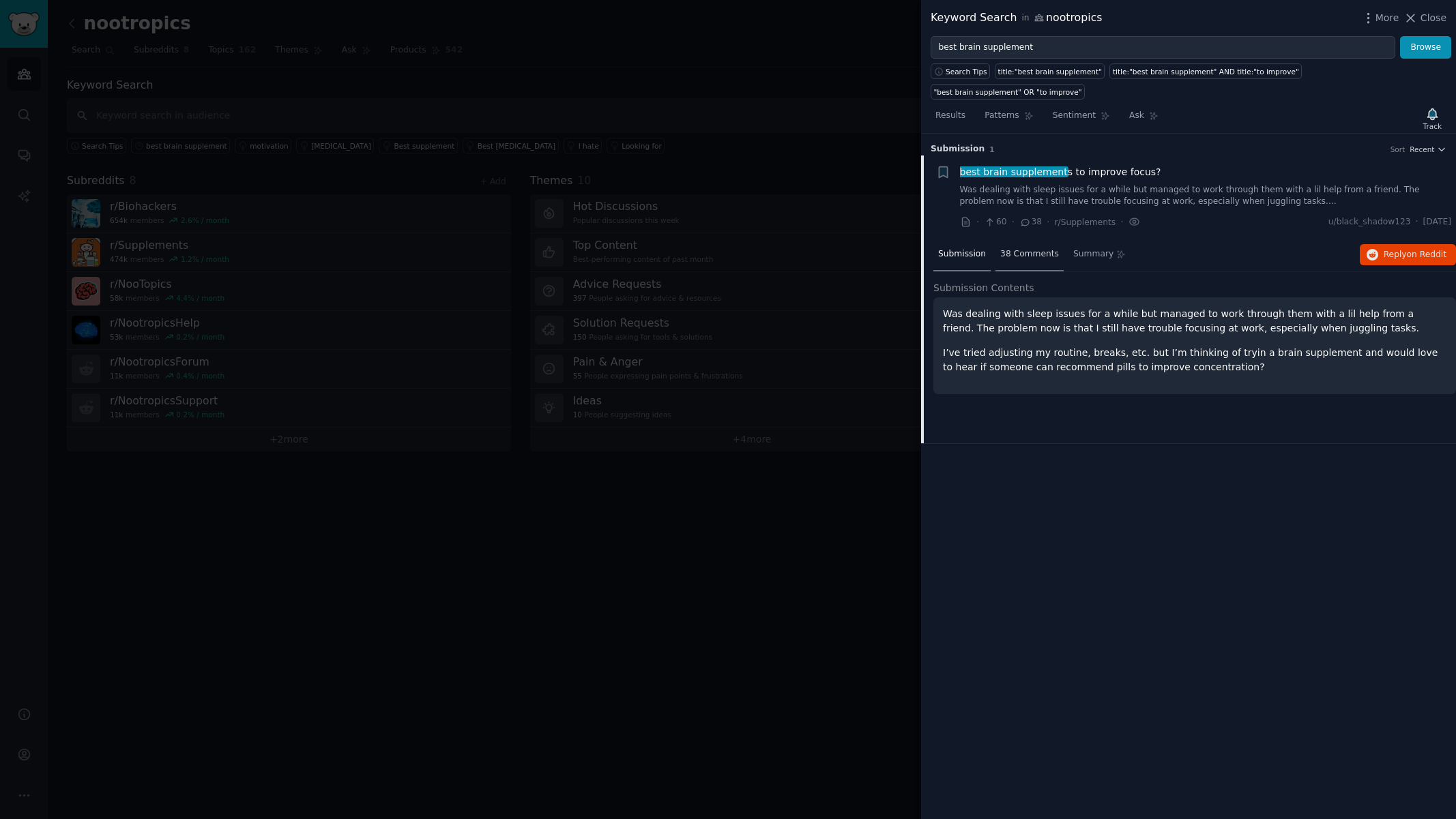
click at [1034, 248] on span "38 Comments" at bounding box center [1029, 254] width 59 height 12
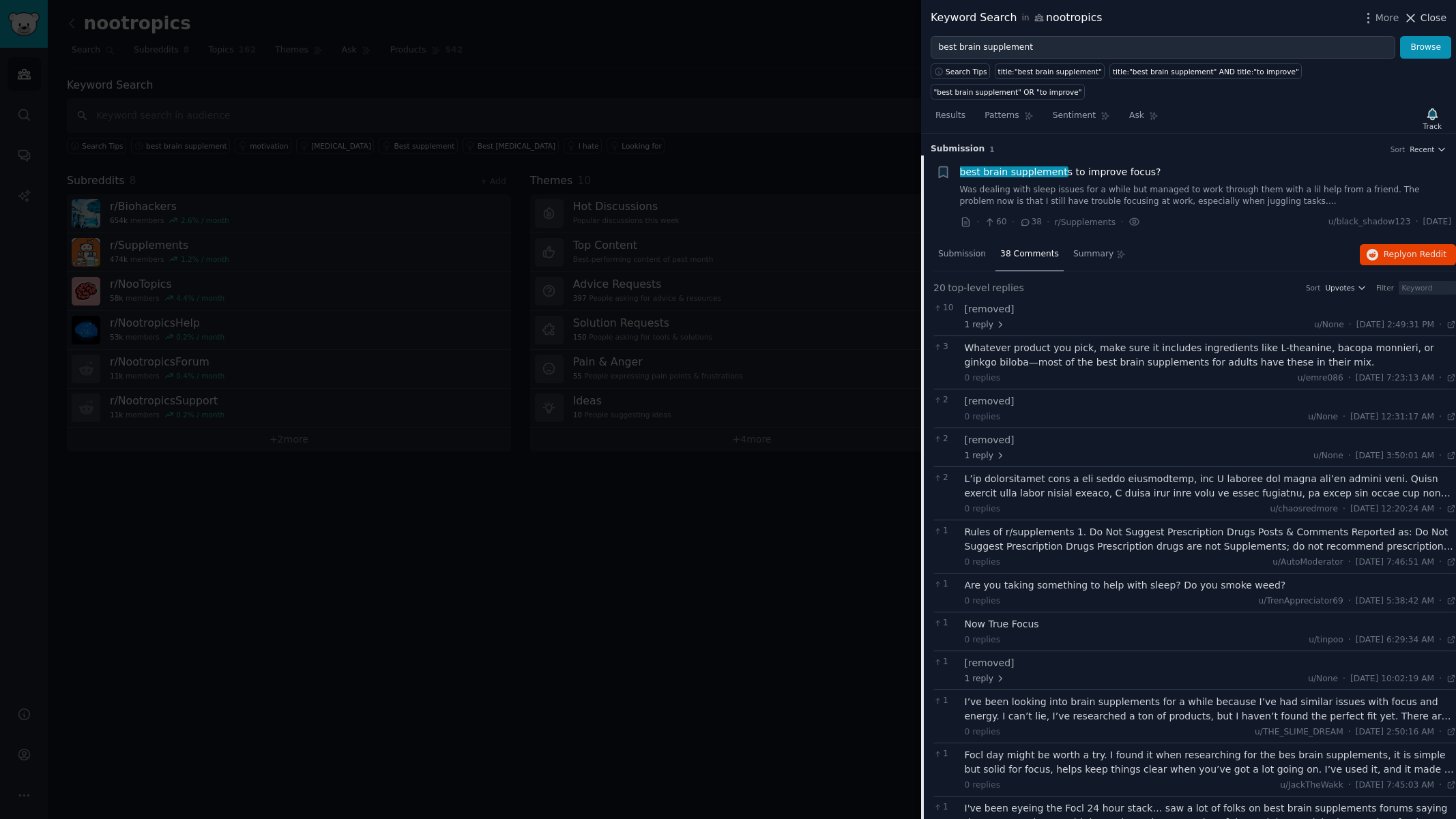
scroll to position [1, 0]
click at [1415, 15] on icon at bounding box center [1411, 18] width 7 height 7
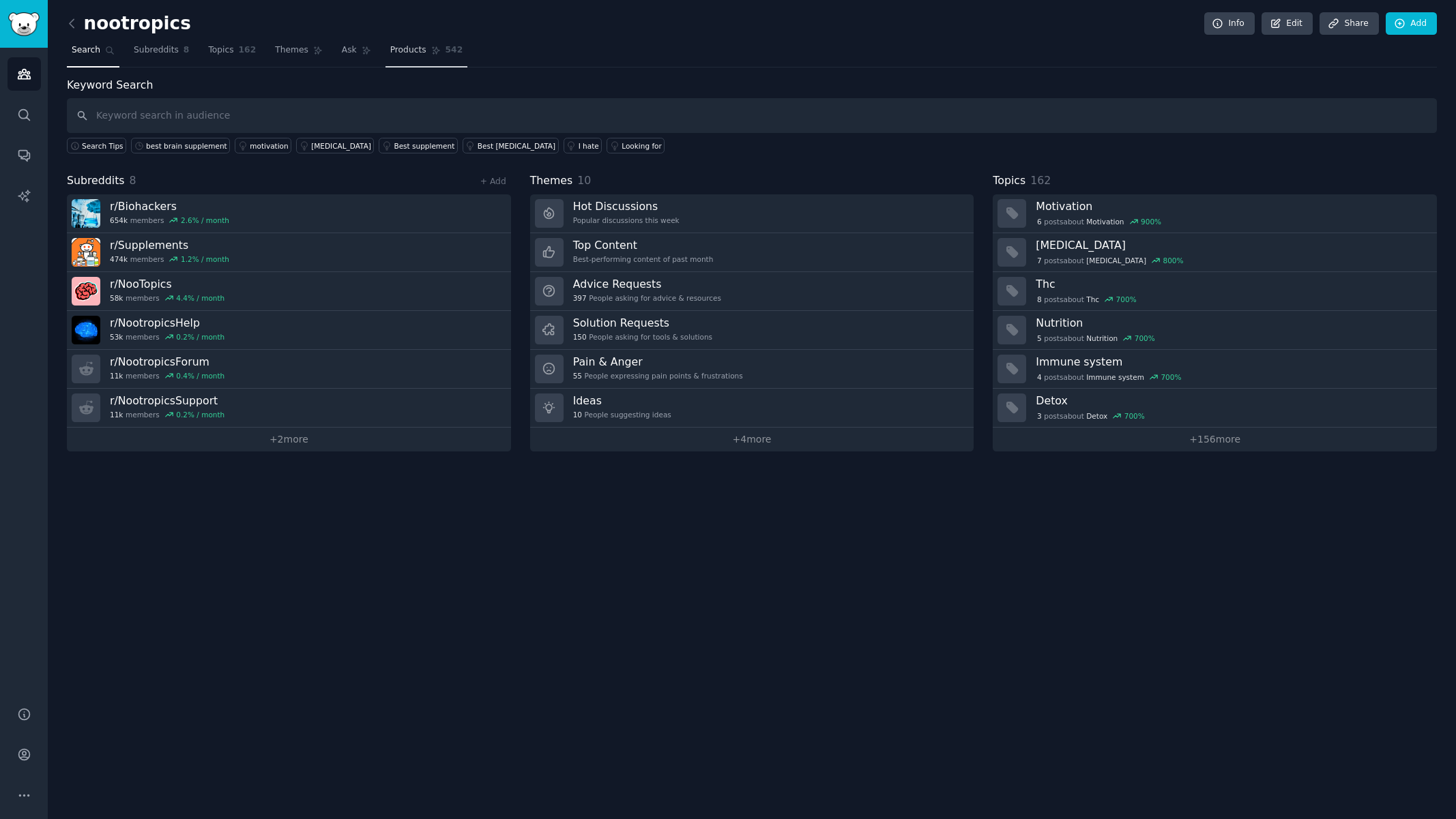
click at [393, 50] on span "Products" at bounding box center [408, 50] width 36 height 12
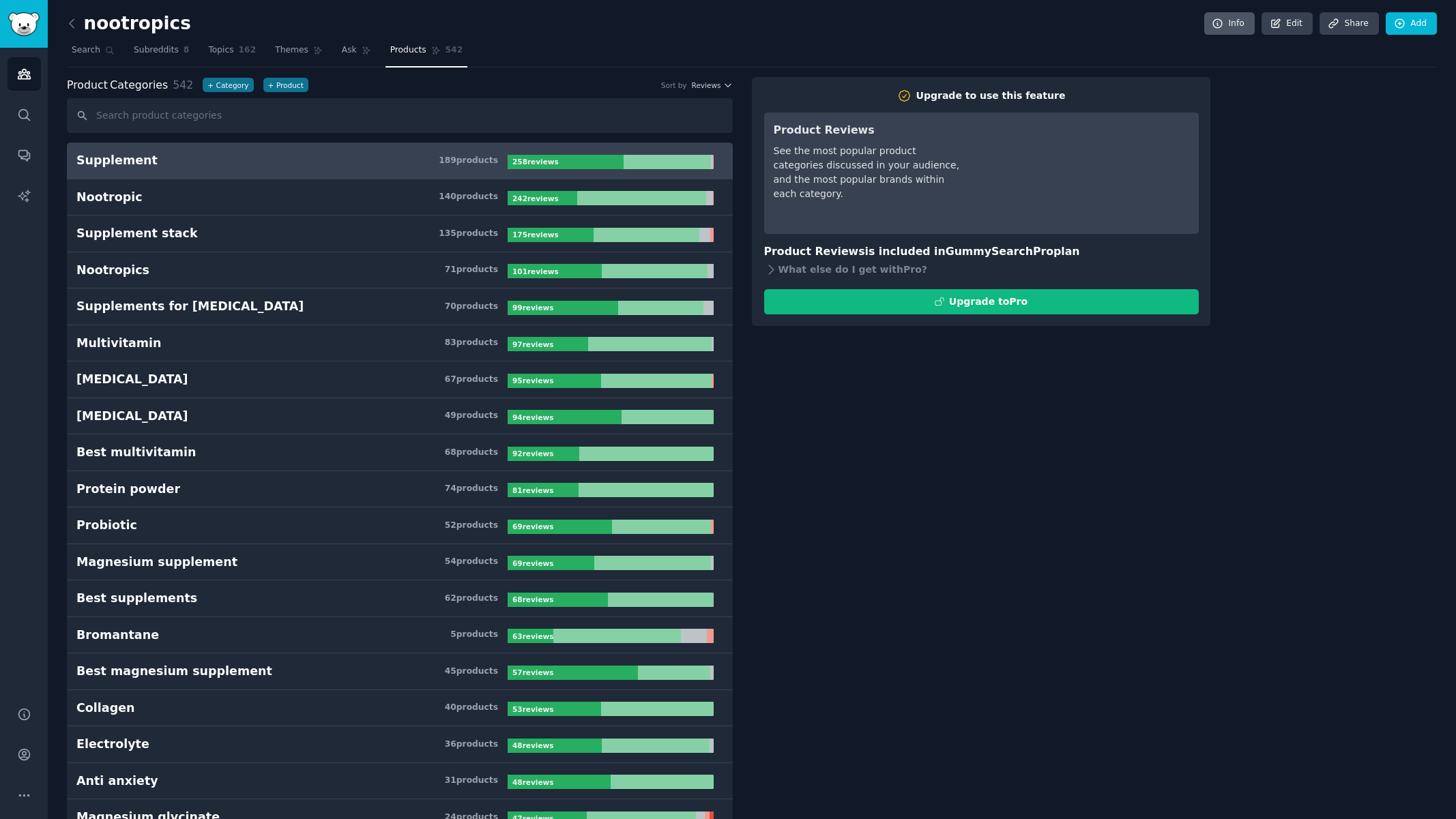
click at [1231, 22] on link "Info" at bounding box center [1229, 23] width 50 height 23
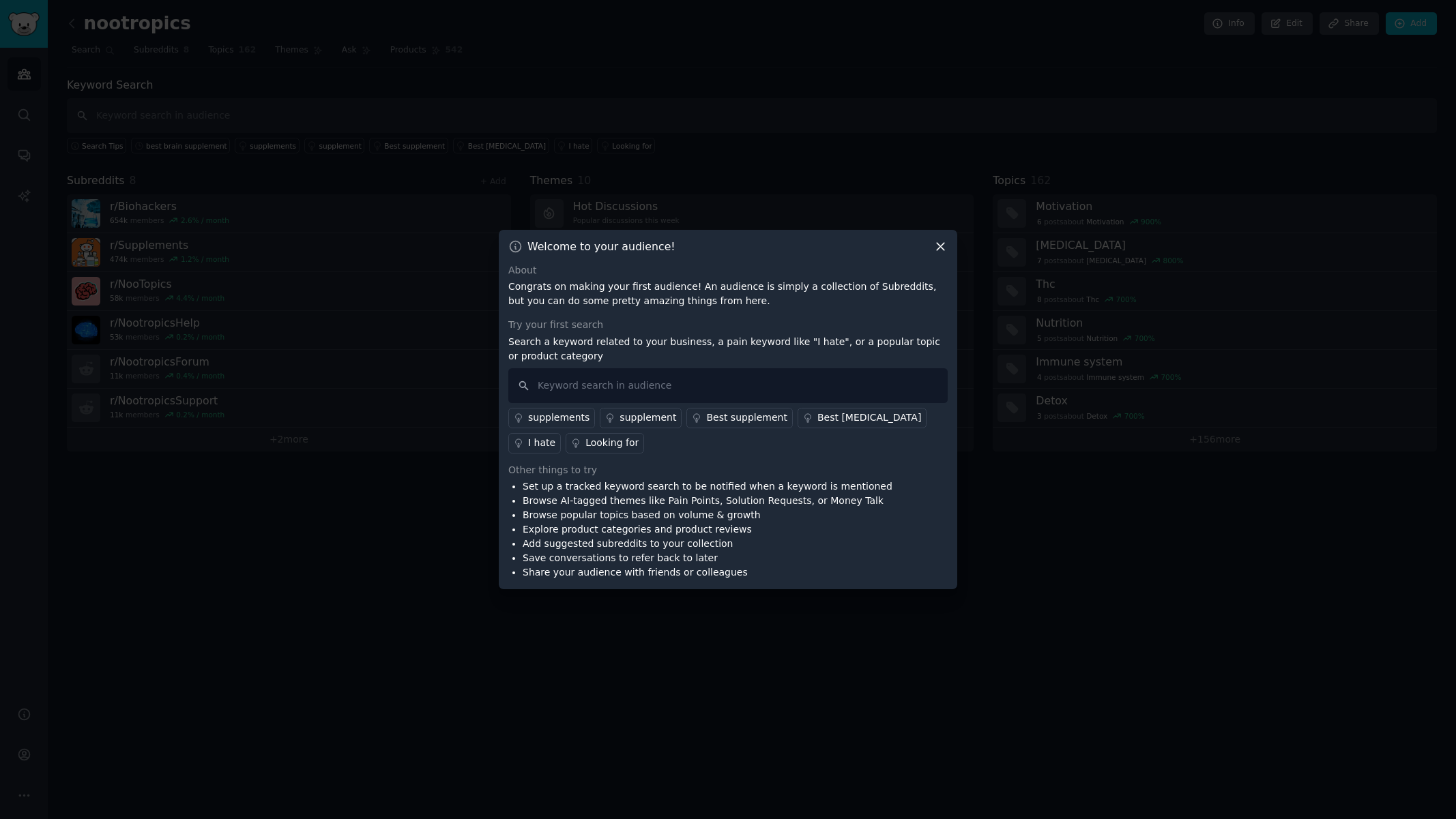
click at [937, 244] on icon at bounding box center [941, 246] width 15 height 15
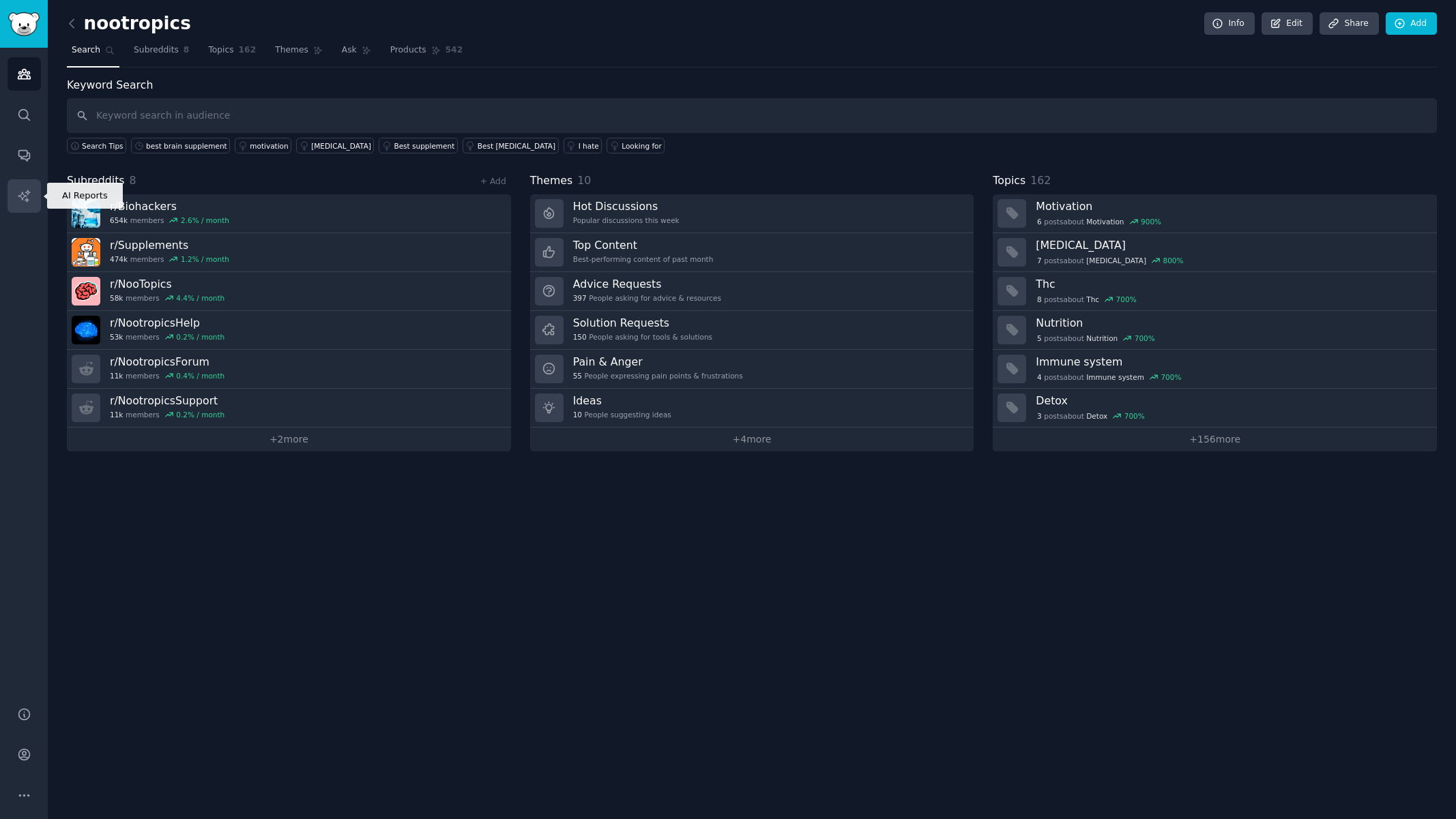
click at [24, 197] on icon "Sidebar" at bounding box center [24, 196] width 15 height 15
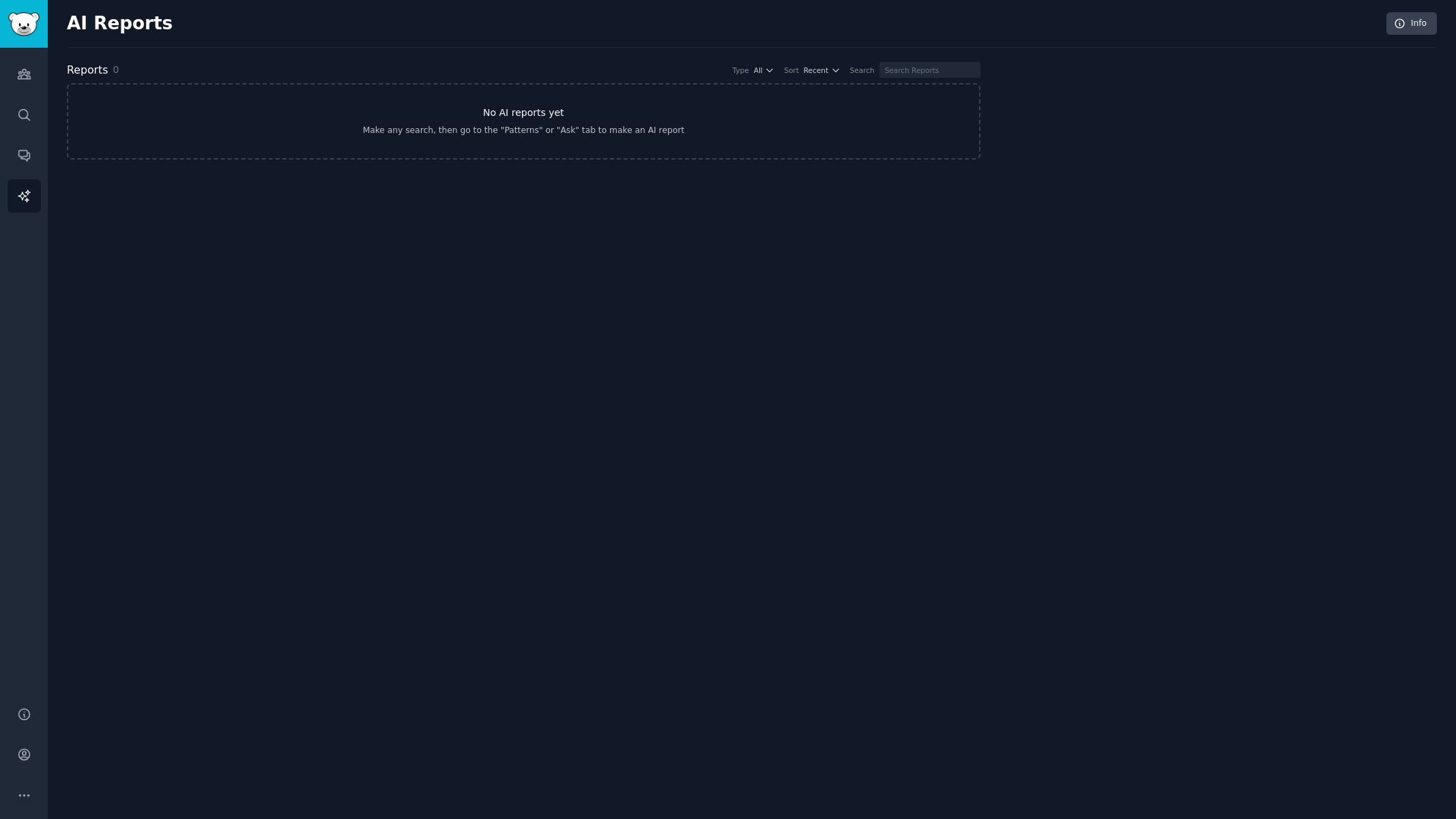
click at [570, 119] on link "No AI reports yet Make any search, then go to the "Patterns" or "Ask" tab to ma…" at bounding box center [524, 121] width 913 height 77
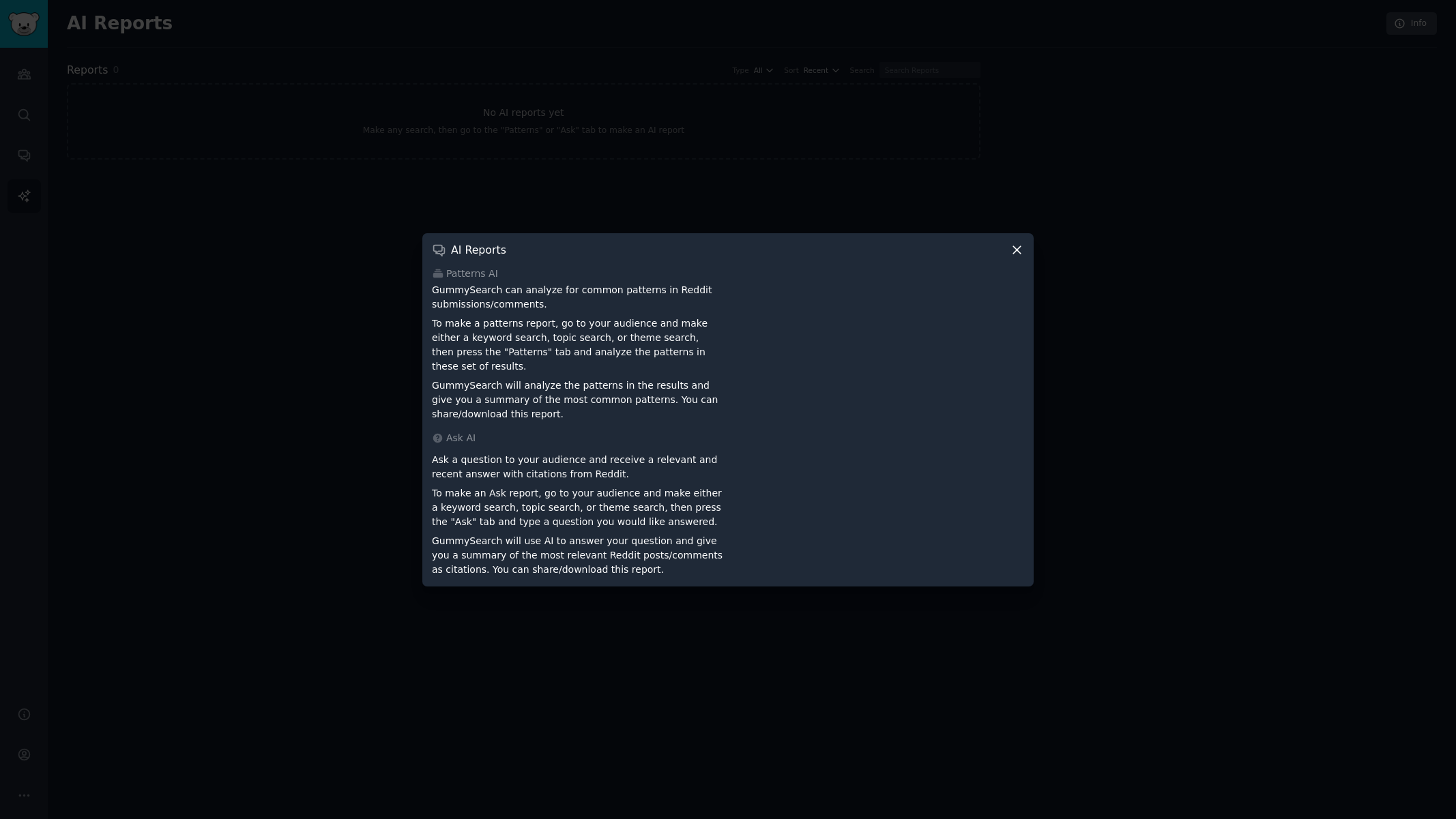
click at [238, 258] on div at bounding box center [728, 410] width 1456 height 819
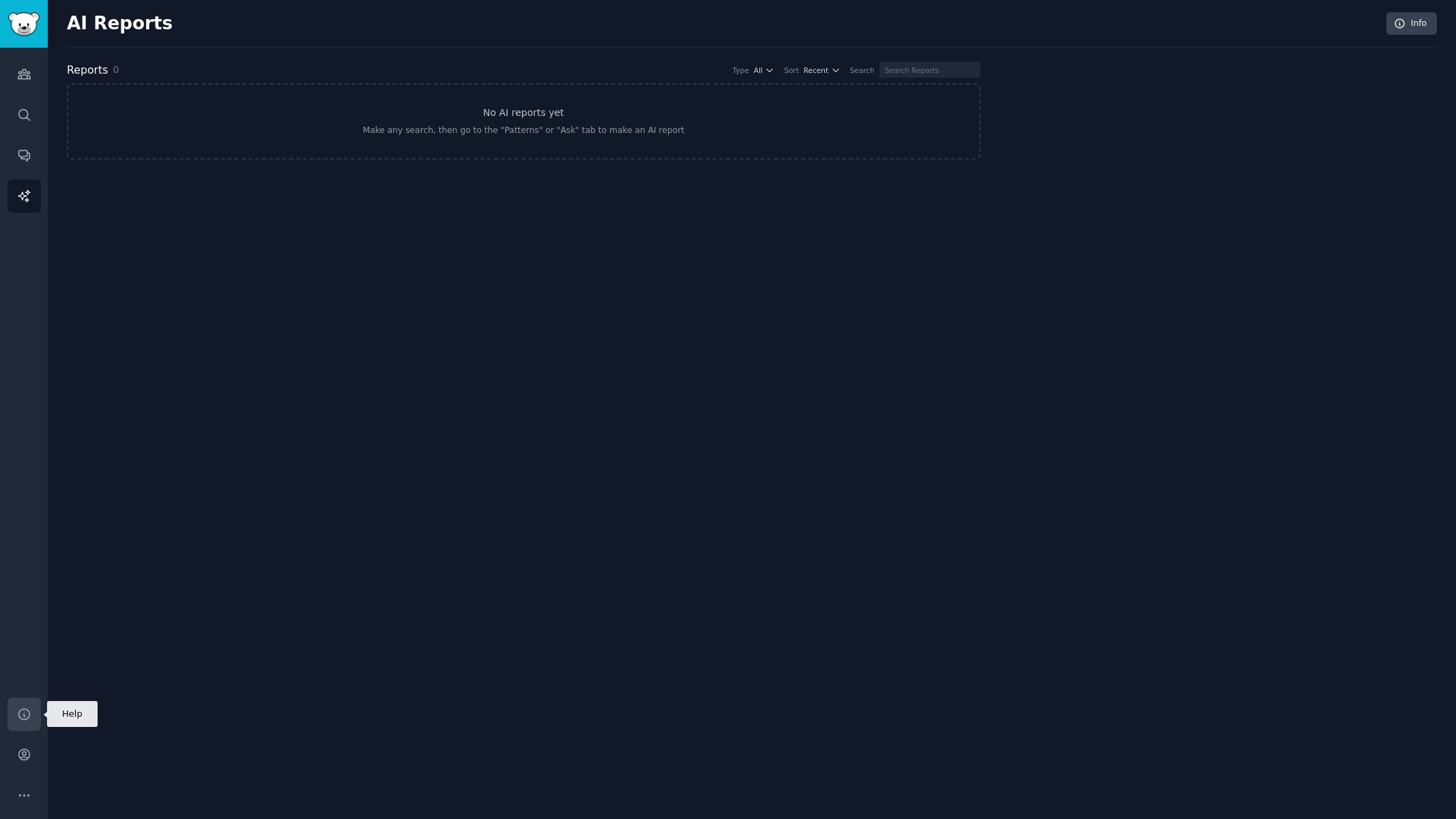
click at [29, 716] on icon "Sidebar" at bounding box center [24, 714] width 11 height 11
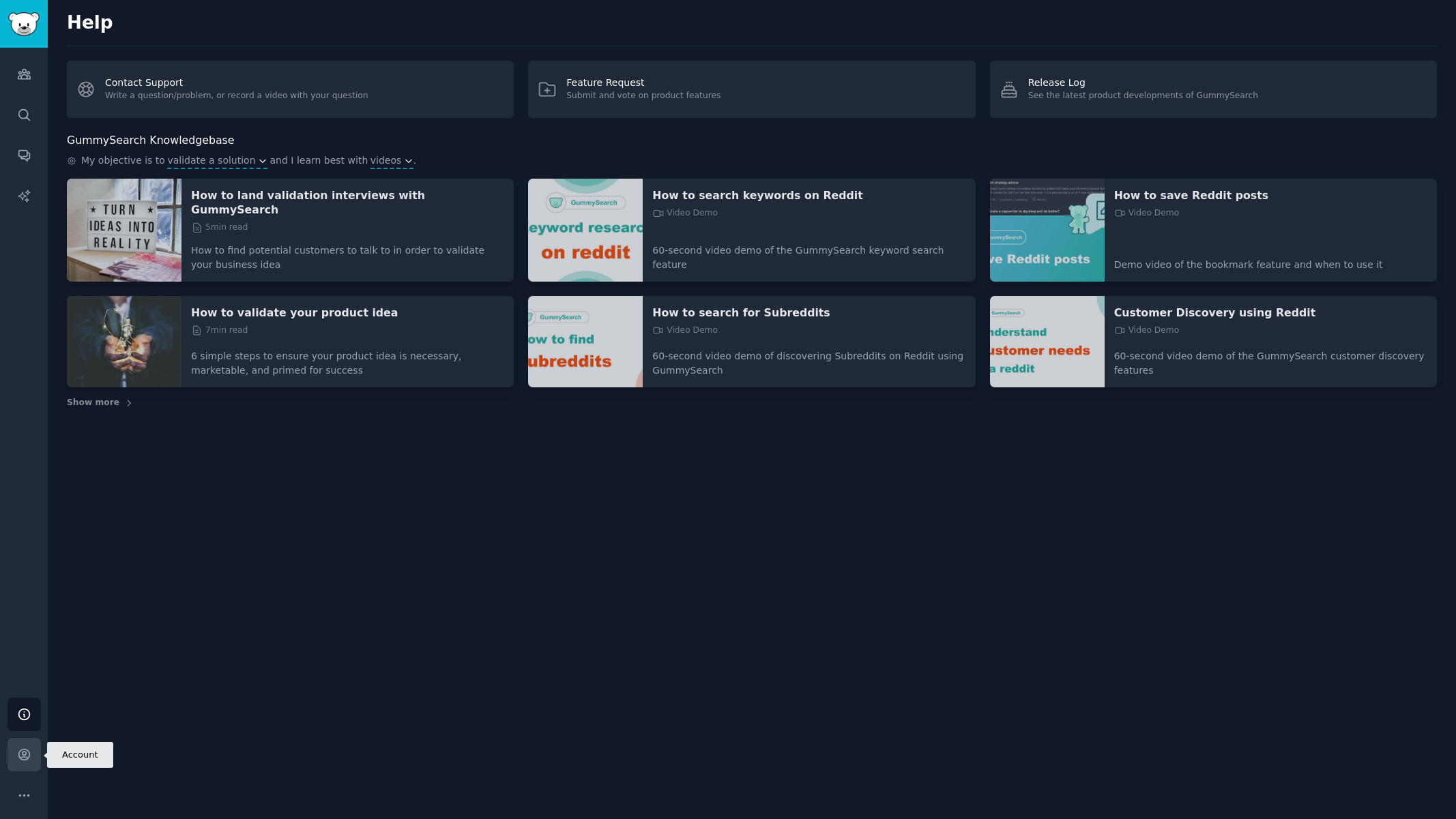
click at [26, 752] on icon "Sidebar" at bounding box center [24, 755] width 11 height 11
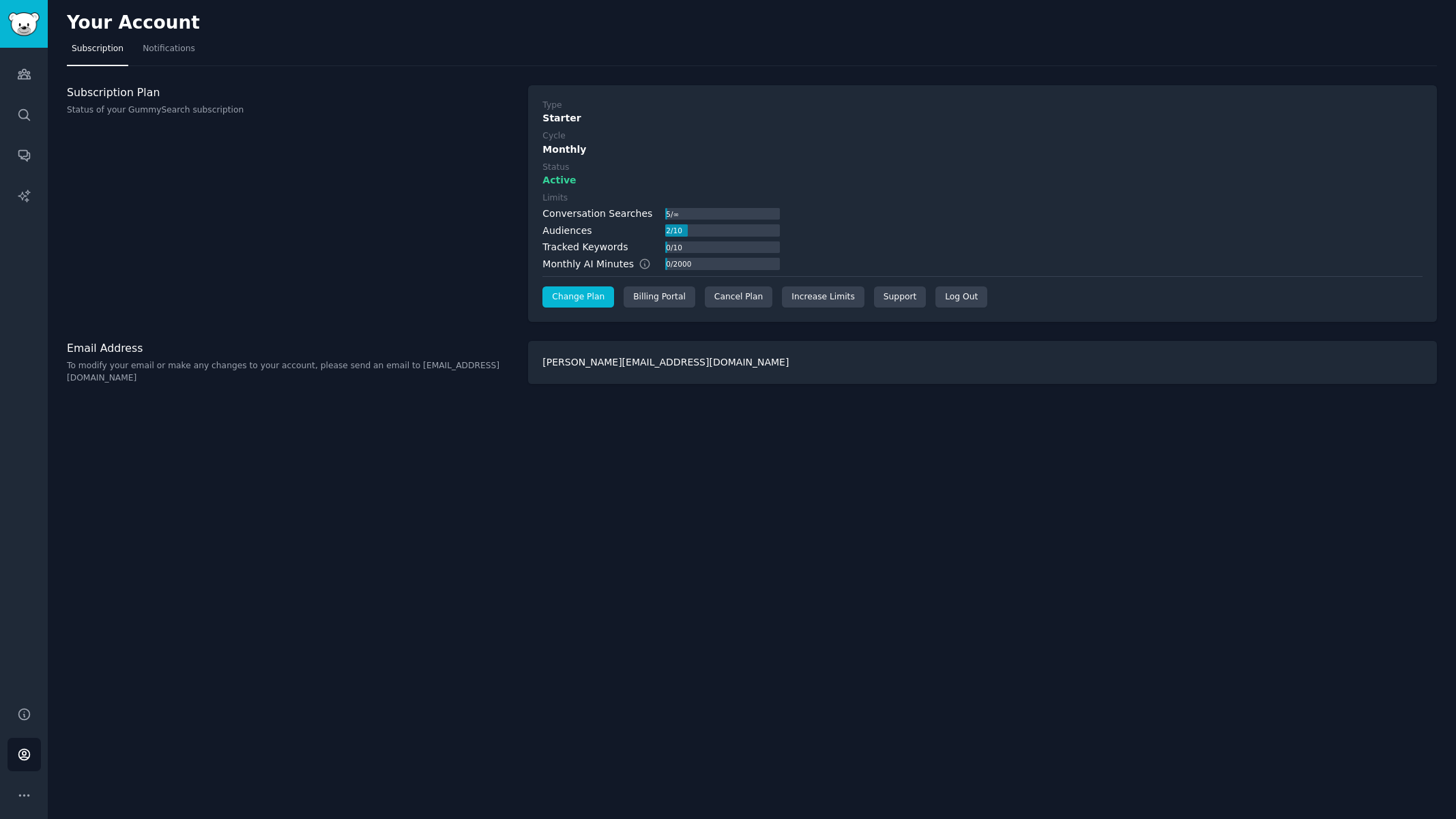
click at [587, 293] on link "Change Plan" at bounding box center [578, 297] width 72 height 22
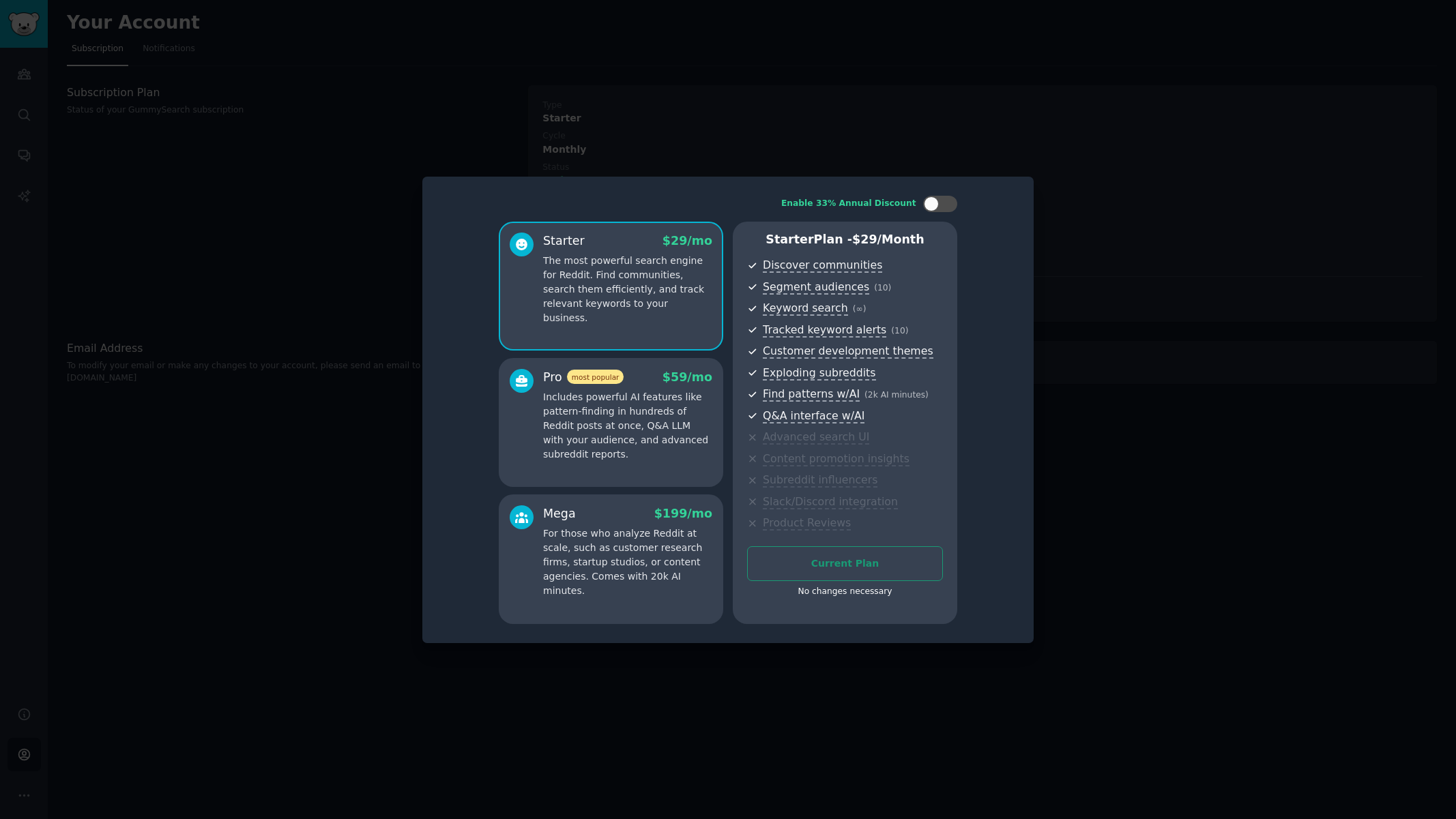
click at [634, 417] on p "Includes powerful AI features like pattern-finding in hundreds of Reddit posts …" at bounding box center [627, 426] width 169 height 72
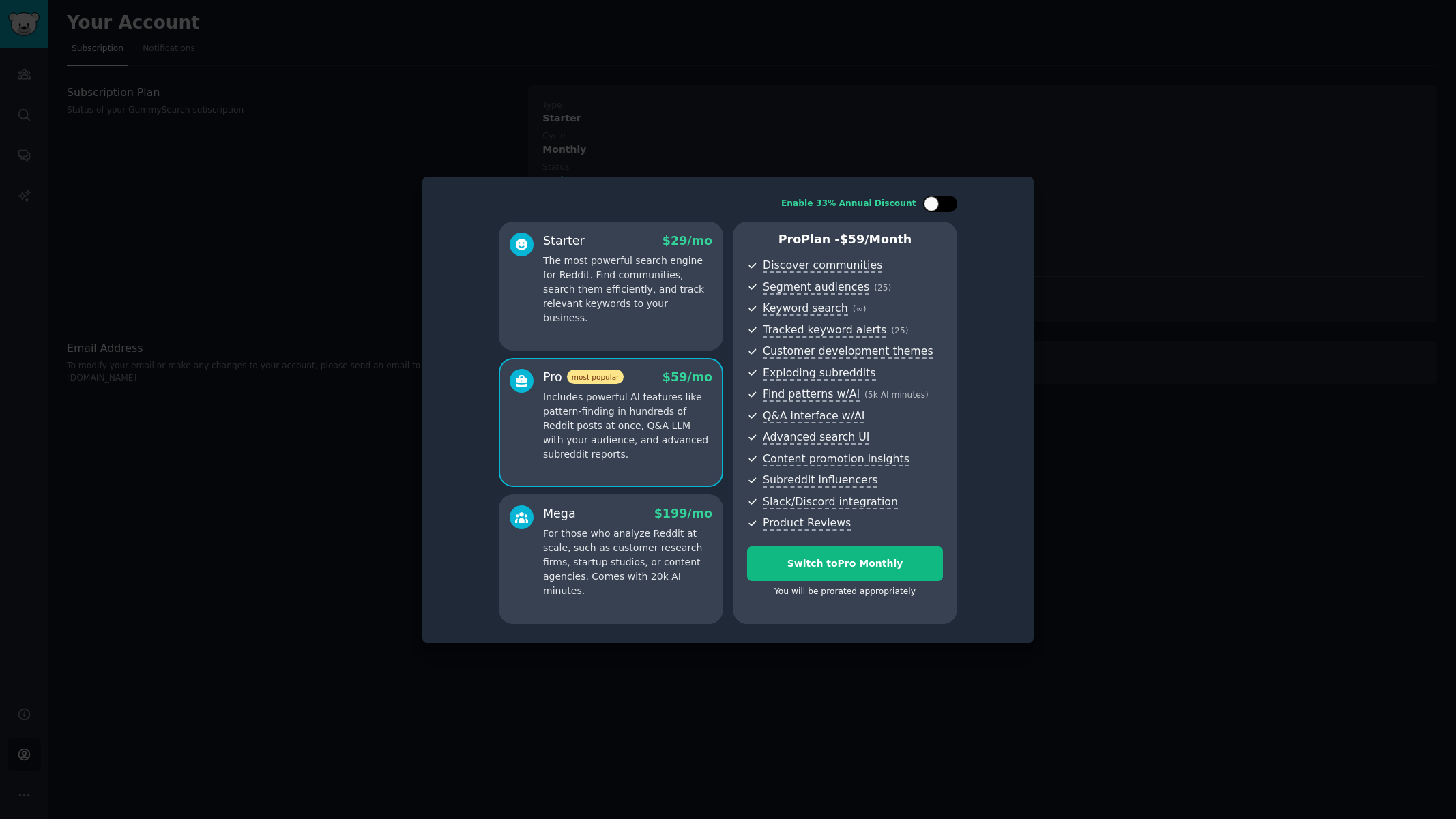
click at [947, 207] on div at bounding box center [947, 204] width 6 height 6
drag, startPoint x: 856, startPoint y: 245, endPoint x: 908, endPoint y: 242, distance: 52.1
click at [908, 242] on p "Pro Plan - $ 472 /year" at bounding box center [844, 239] width 196 height 17
click at [932, 205] on icon at bounding box center [932, 204] width 5 height 3
click at [948, 205] on div at bounding box center [947, 204] width 6 height 6
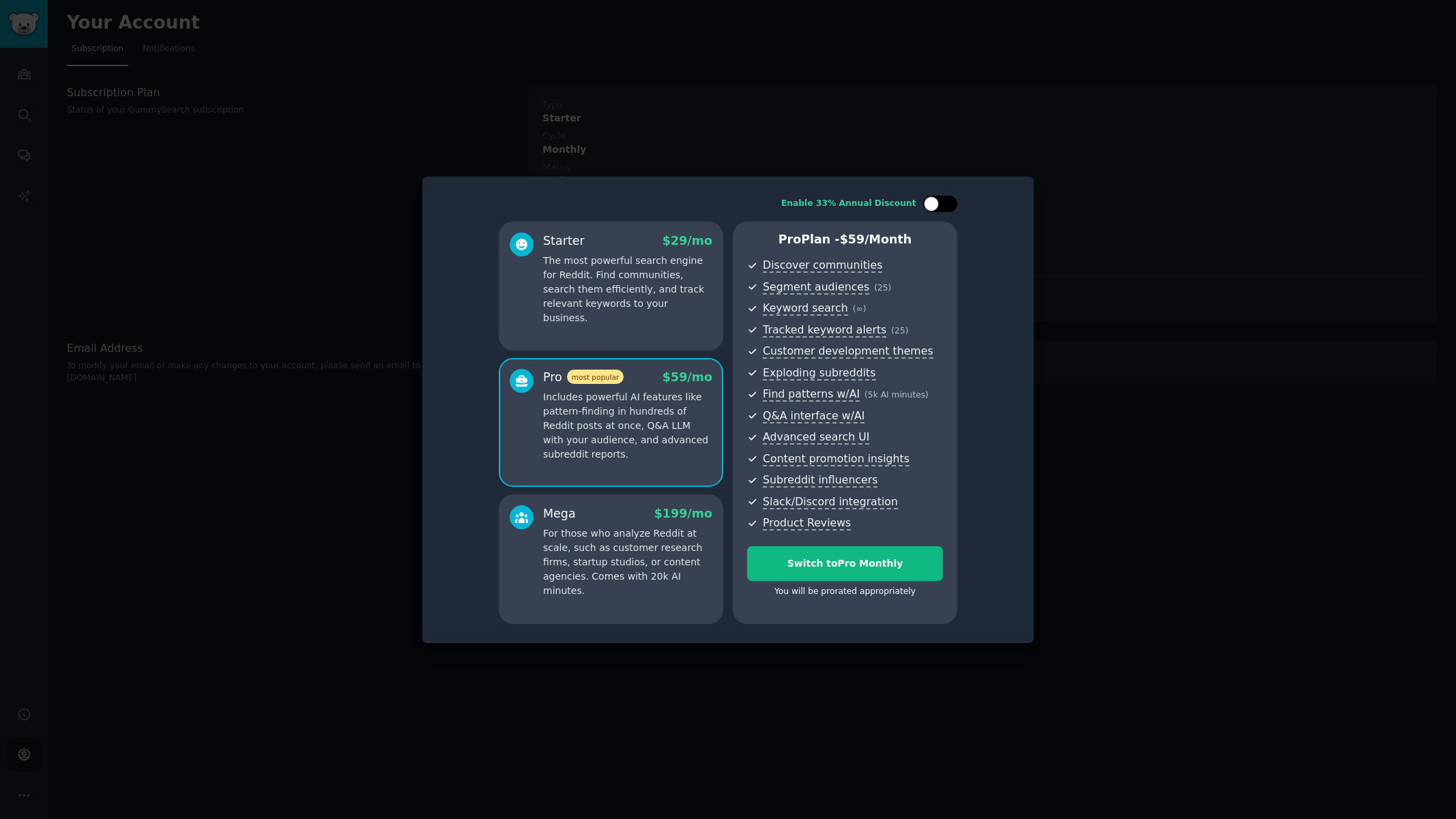
checkbox input "true"
click at [646, 296] on p "The most powerful search engine for Reddit. Find communities, search them effic…" at bounding box center [627, 289] width 169 height 72
